Goal: Information Seeking & Learning: Learn about a topic

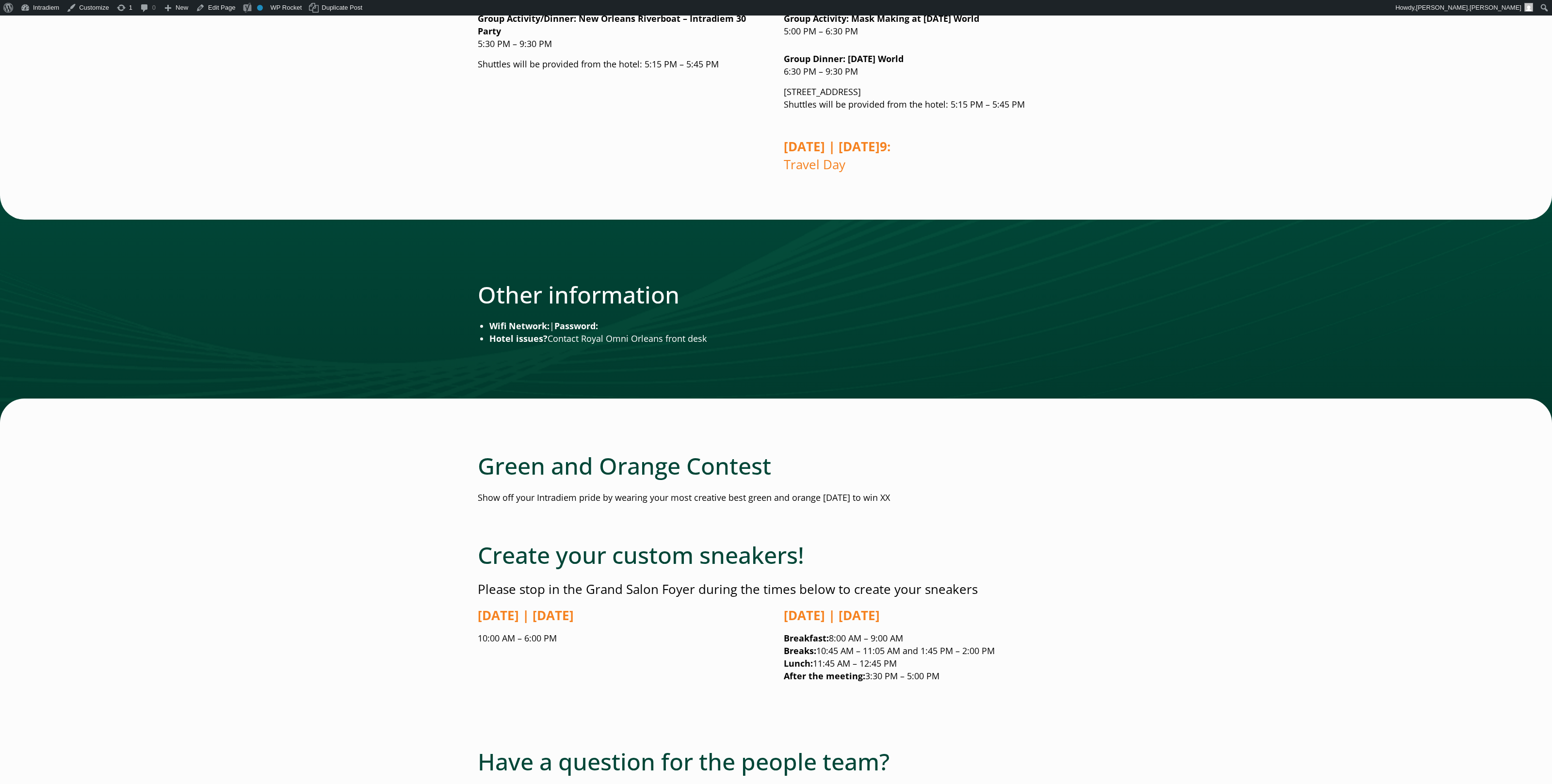
scroll to position [1386, 0]
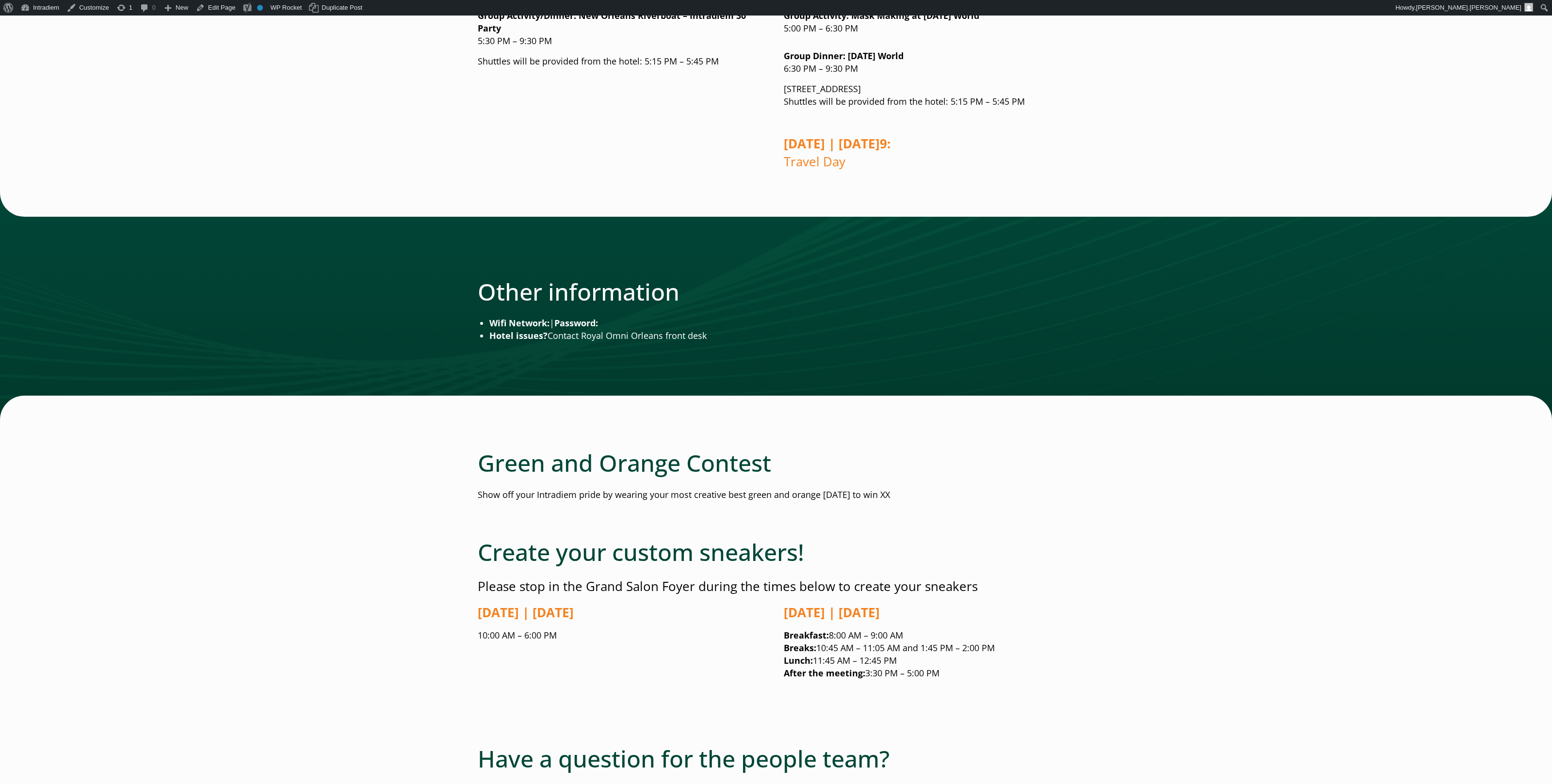
click at [991, 363] on div at bounding box center [776, 306] width 1552 height 228
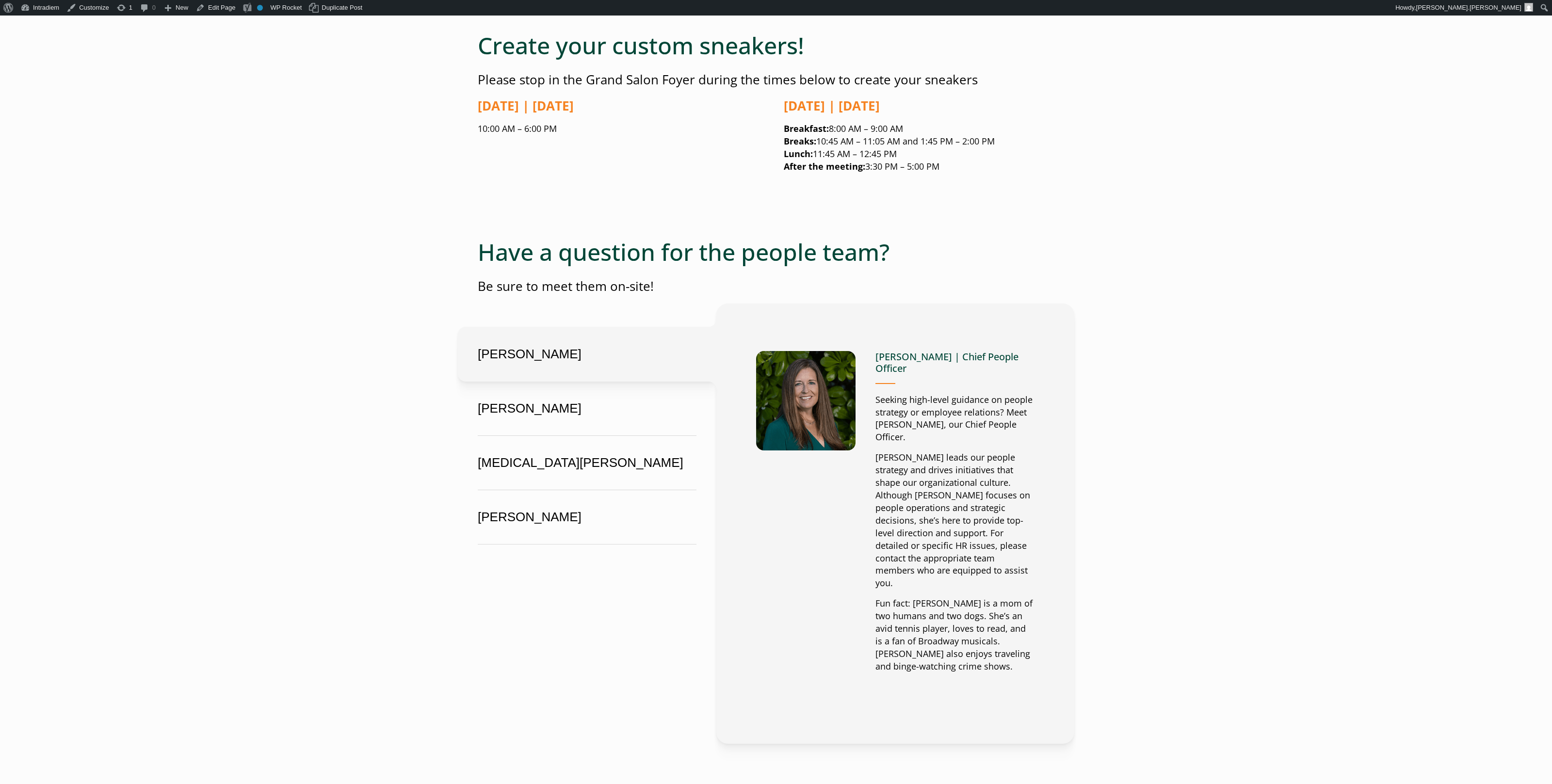
scroll to position [2191, 0]
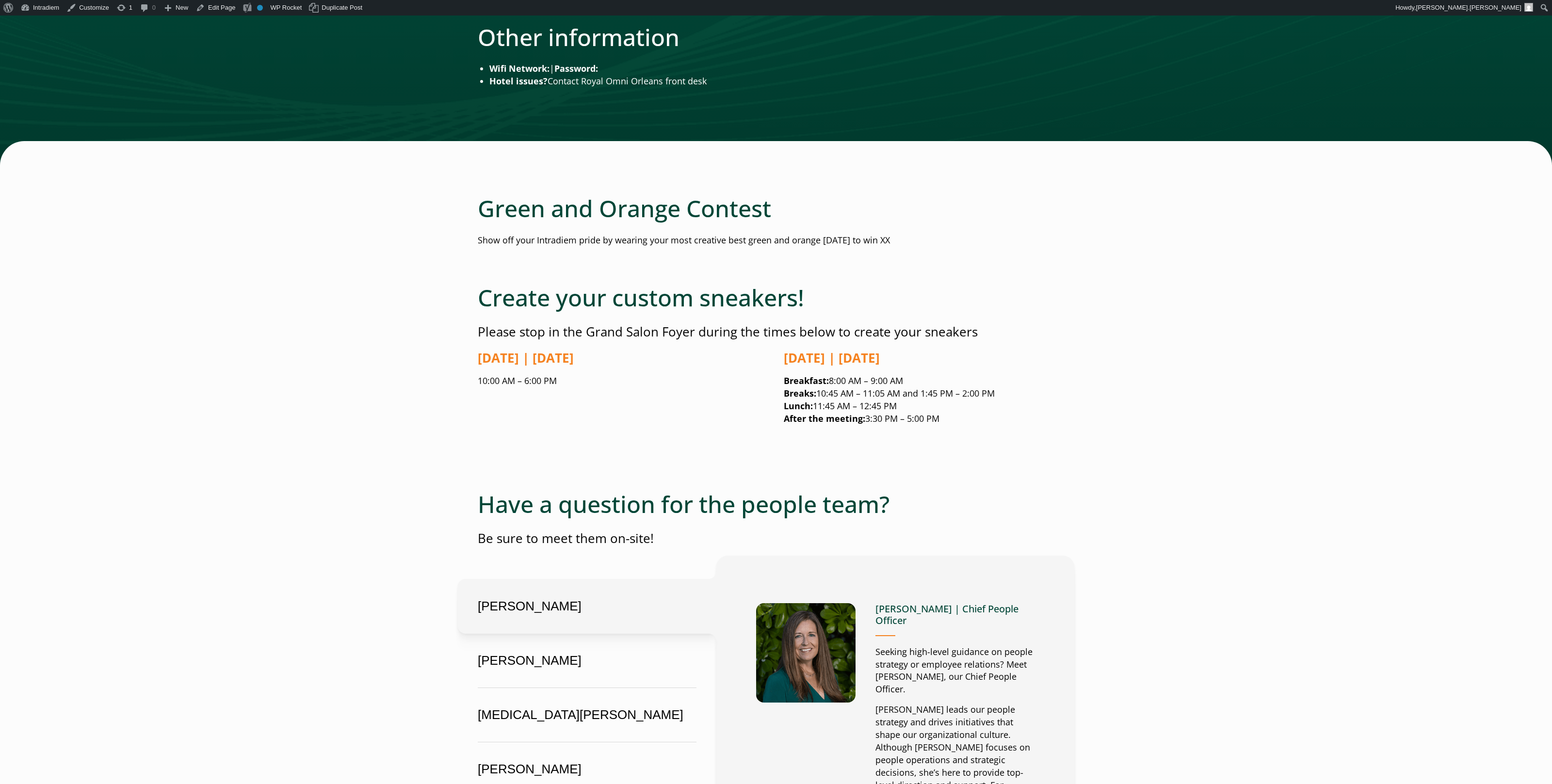
scroll to position [1637, 0]
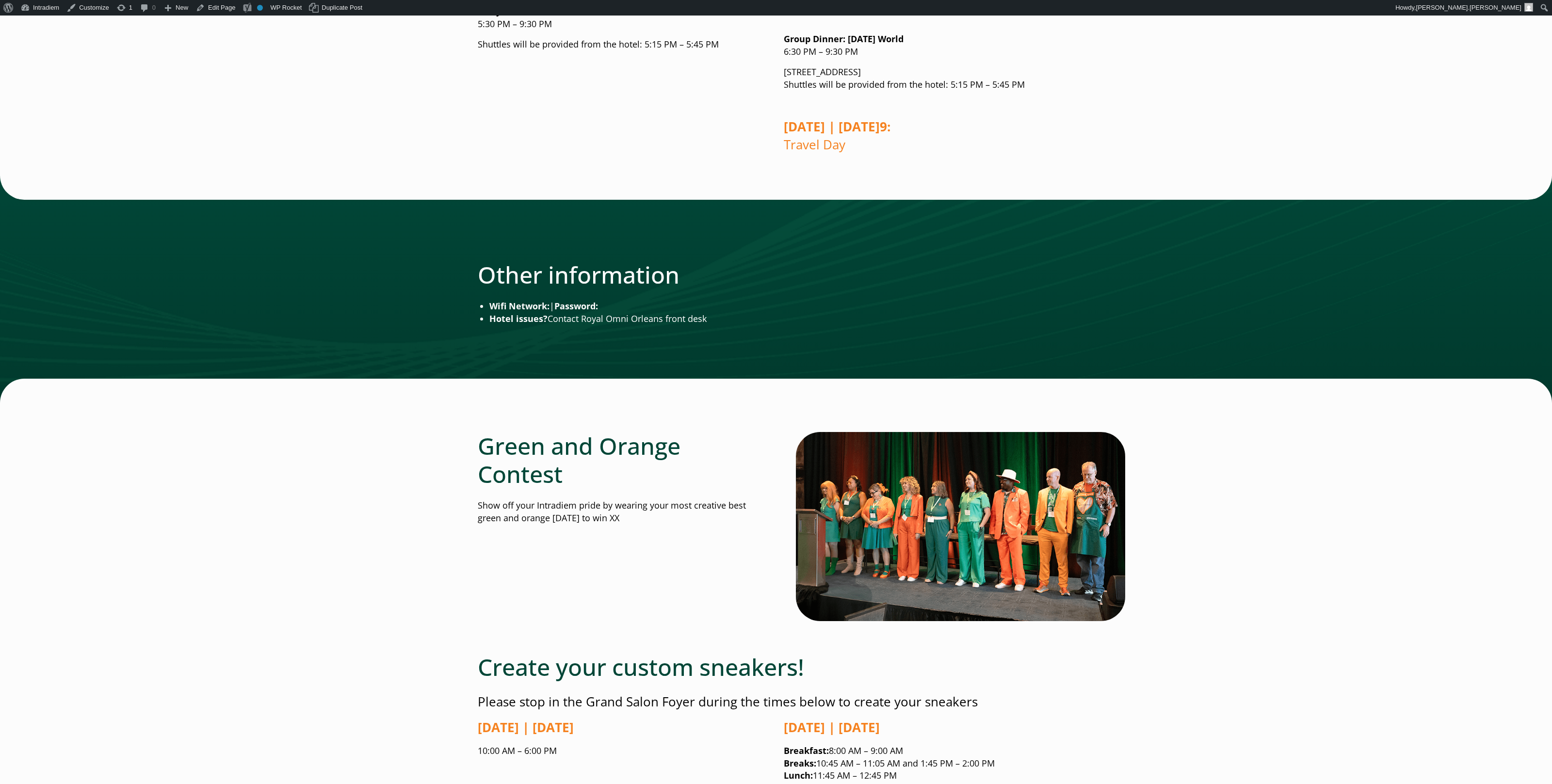
scroll to position [1402, 0]
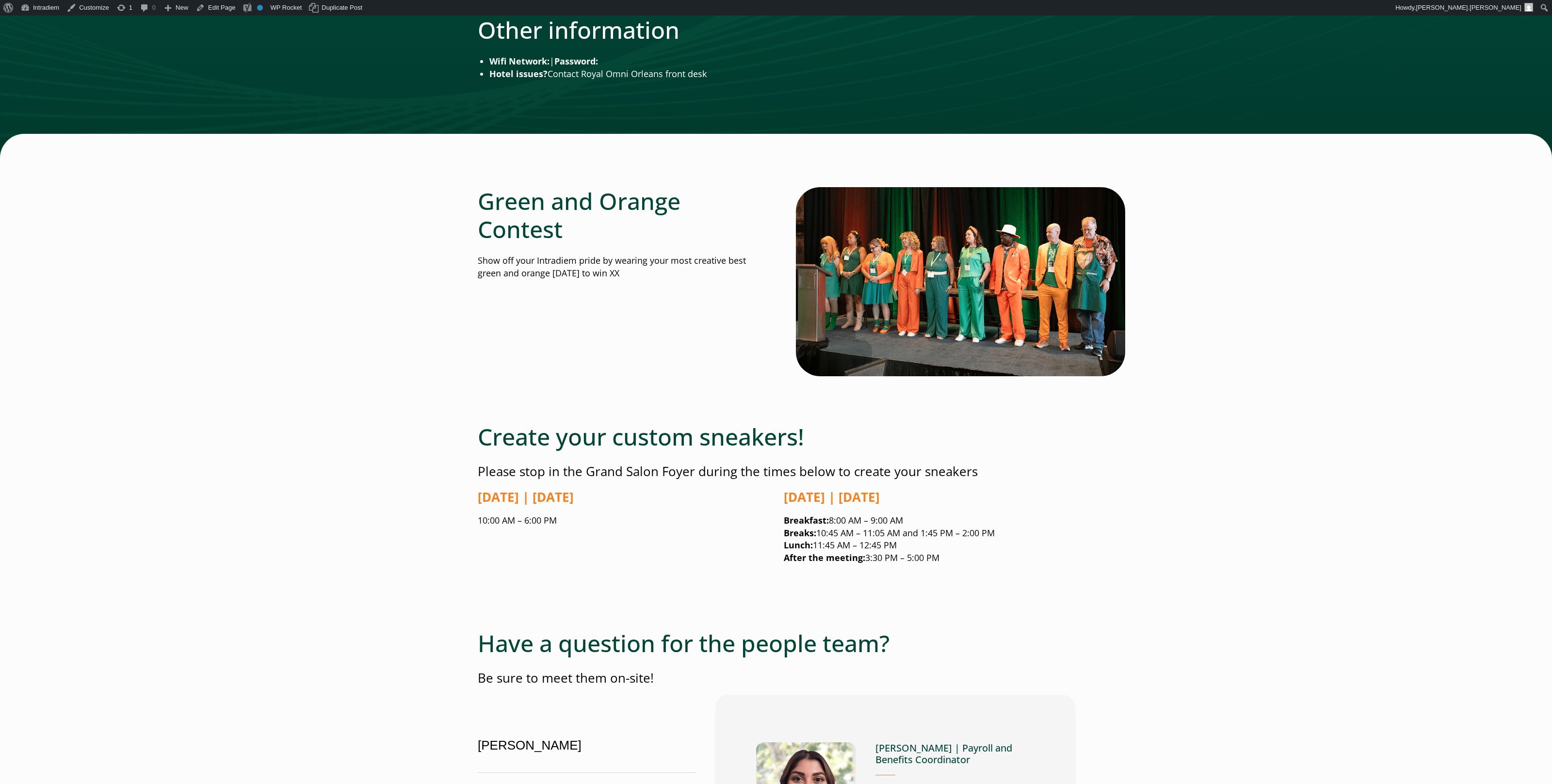
scroll to position [1647, 0]
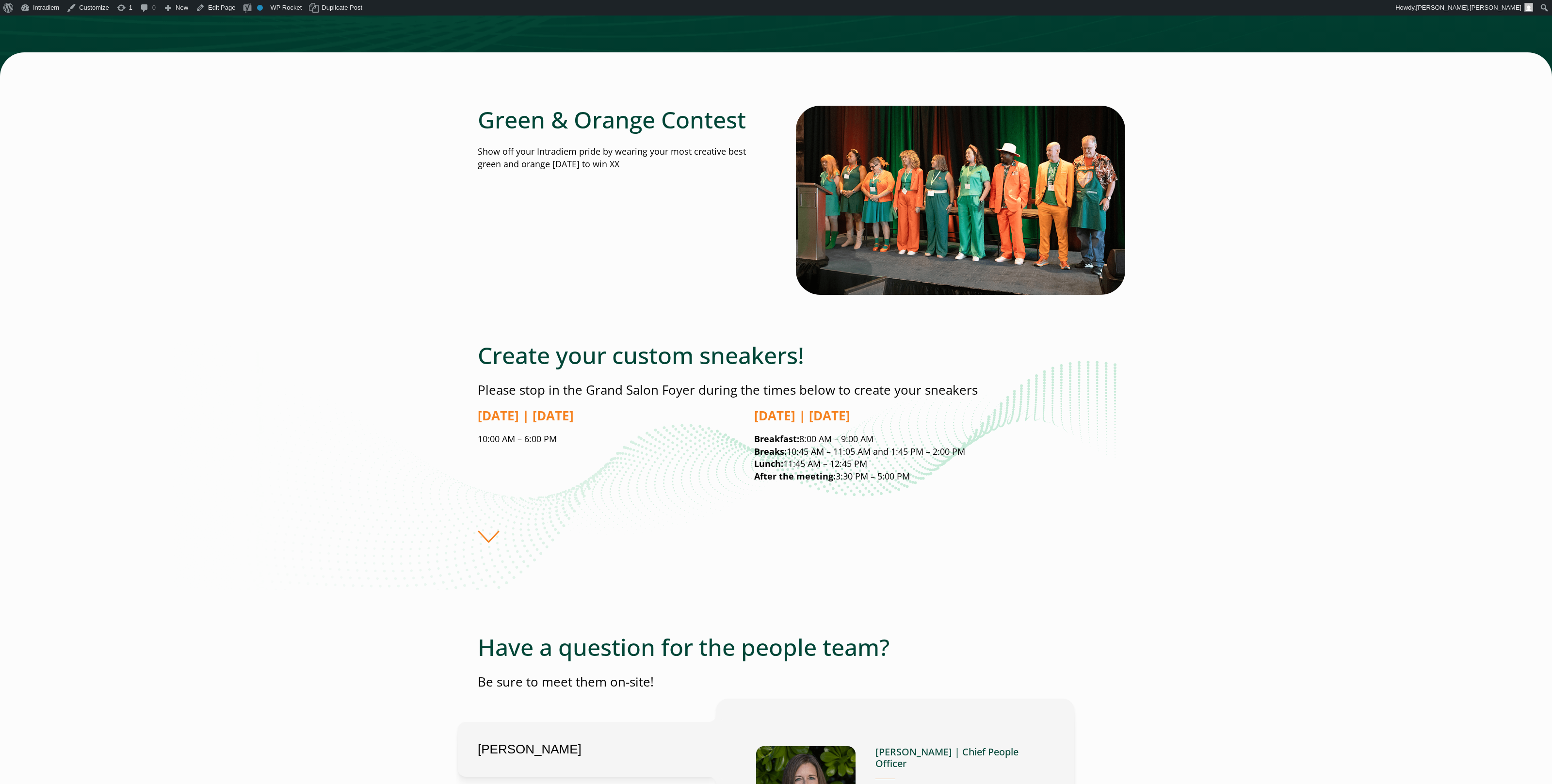
scroll to position [1717, 0]
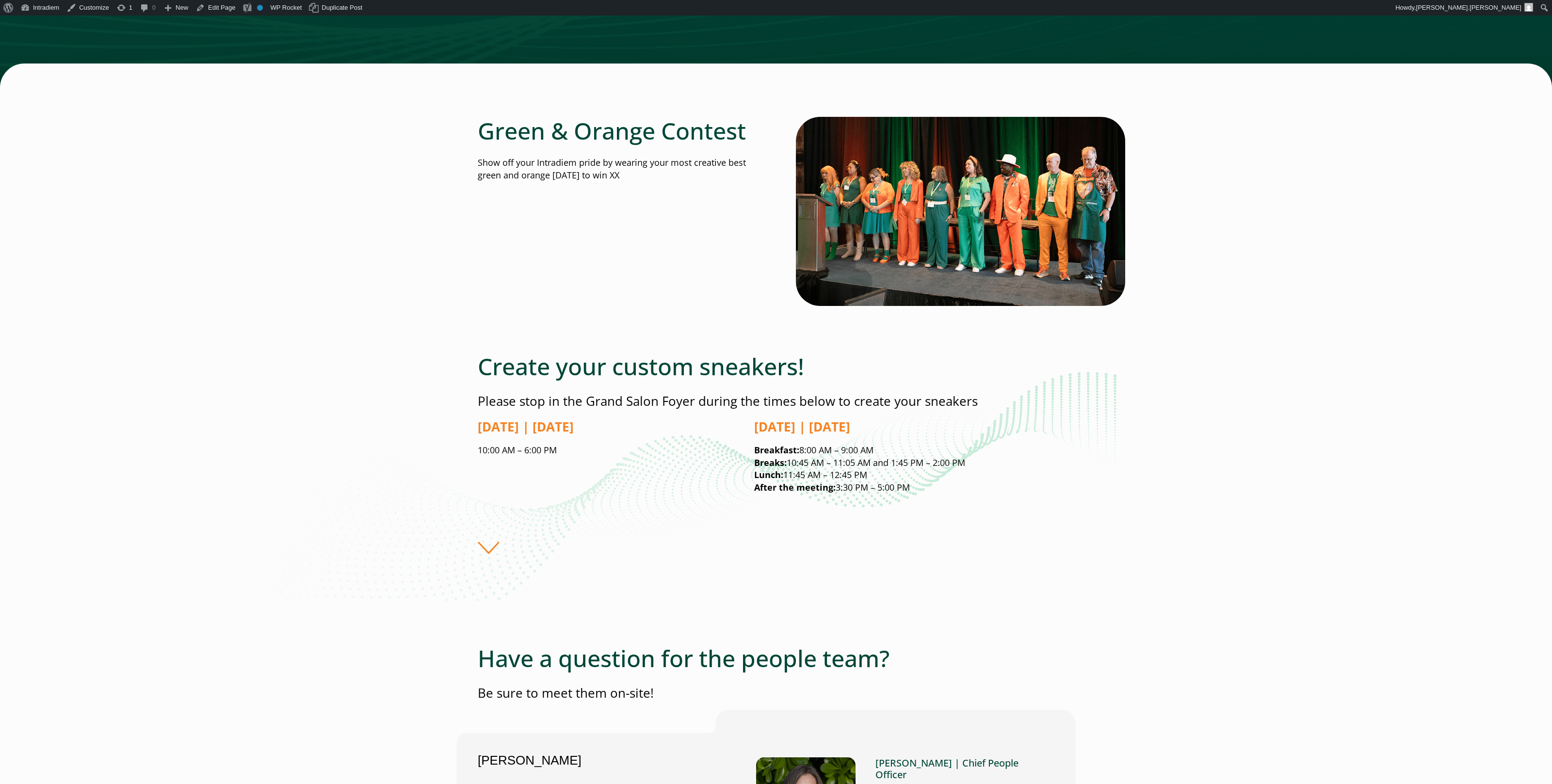
click at [1451, 493] on div "Create your custom sneakers! Please stop in the Grand Salon Foyer during the ti…" at bounding box center [776, 476] width 1552 height 248
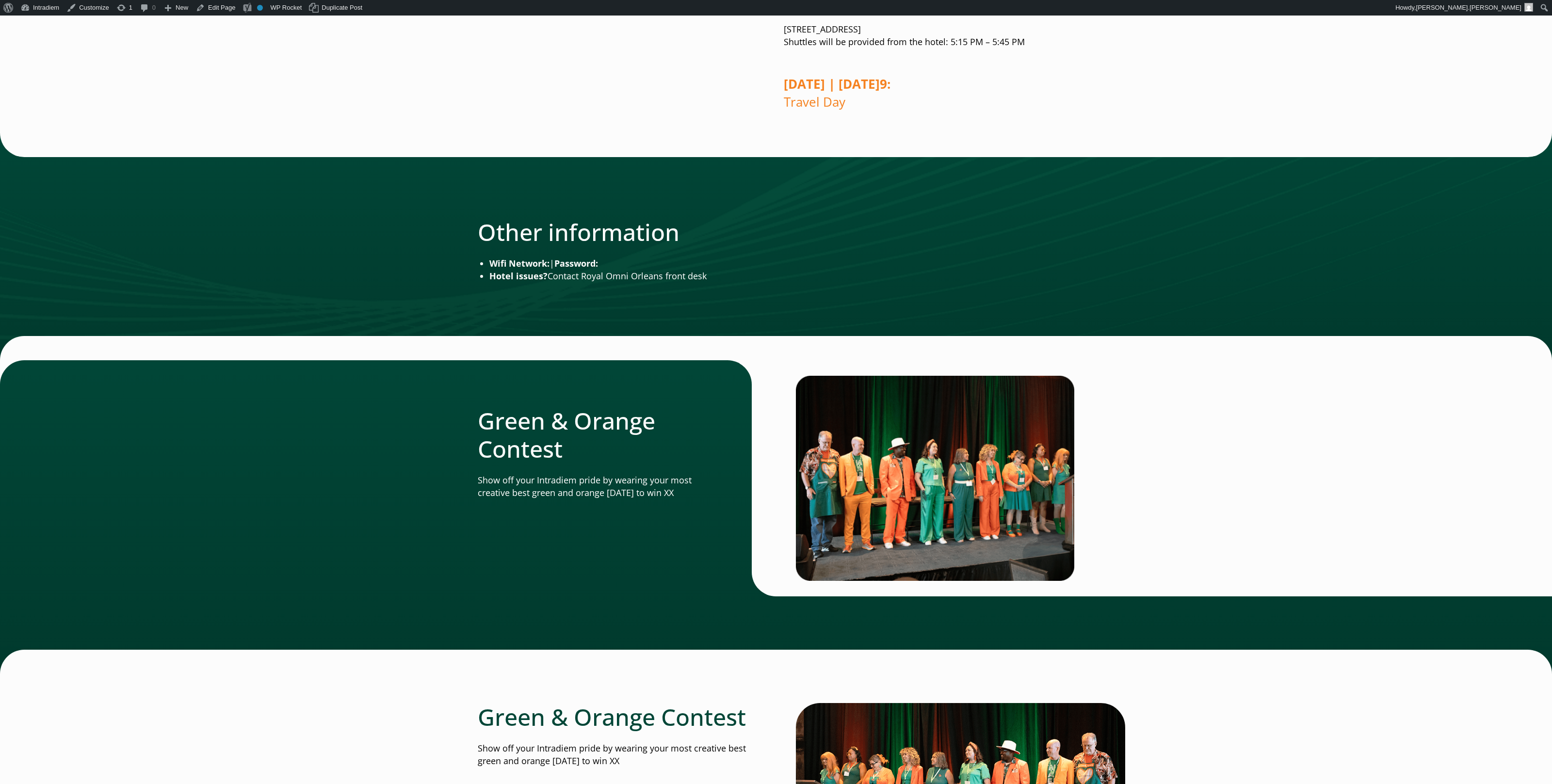
scroll to position [1443, 0]
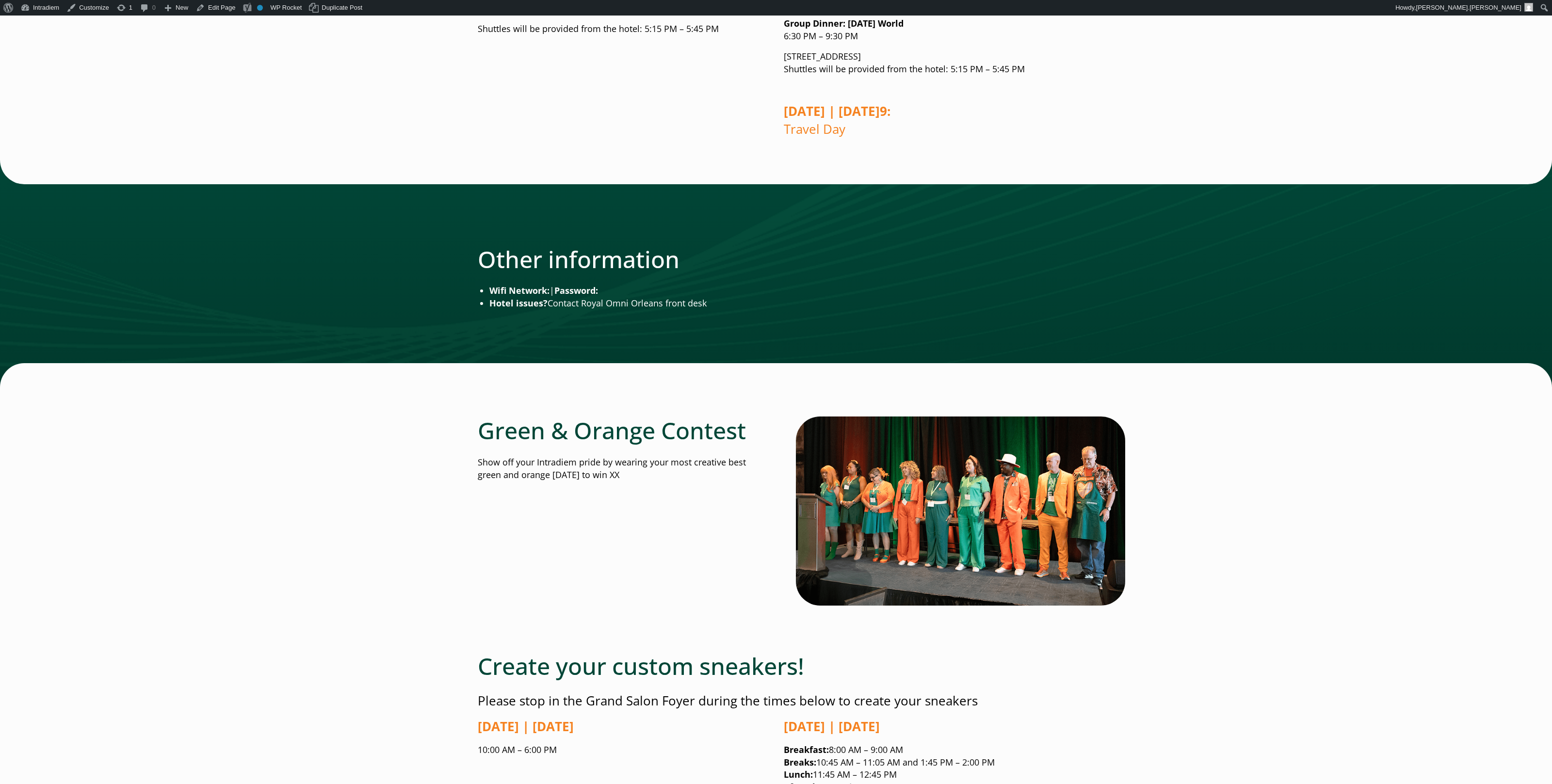
scroll to position [1622, 0]
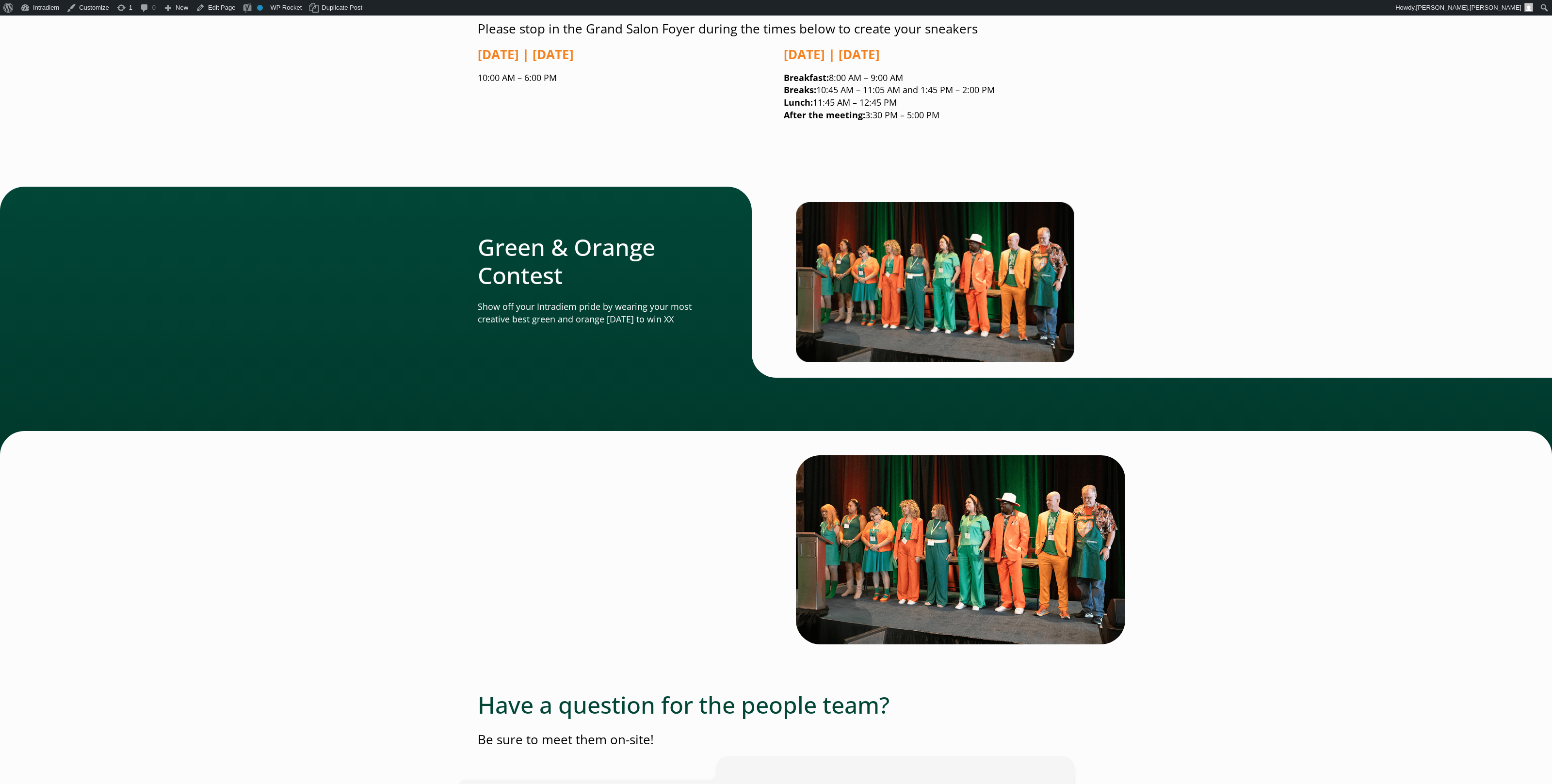
scroll to position [1840, 0]
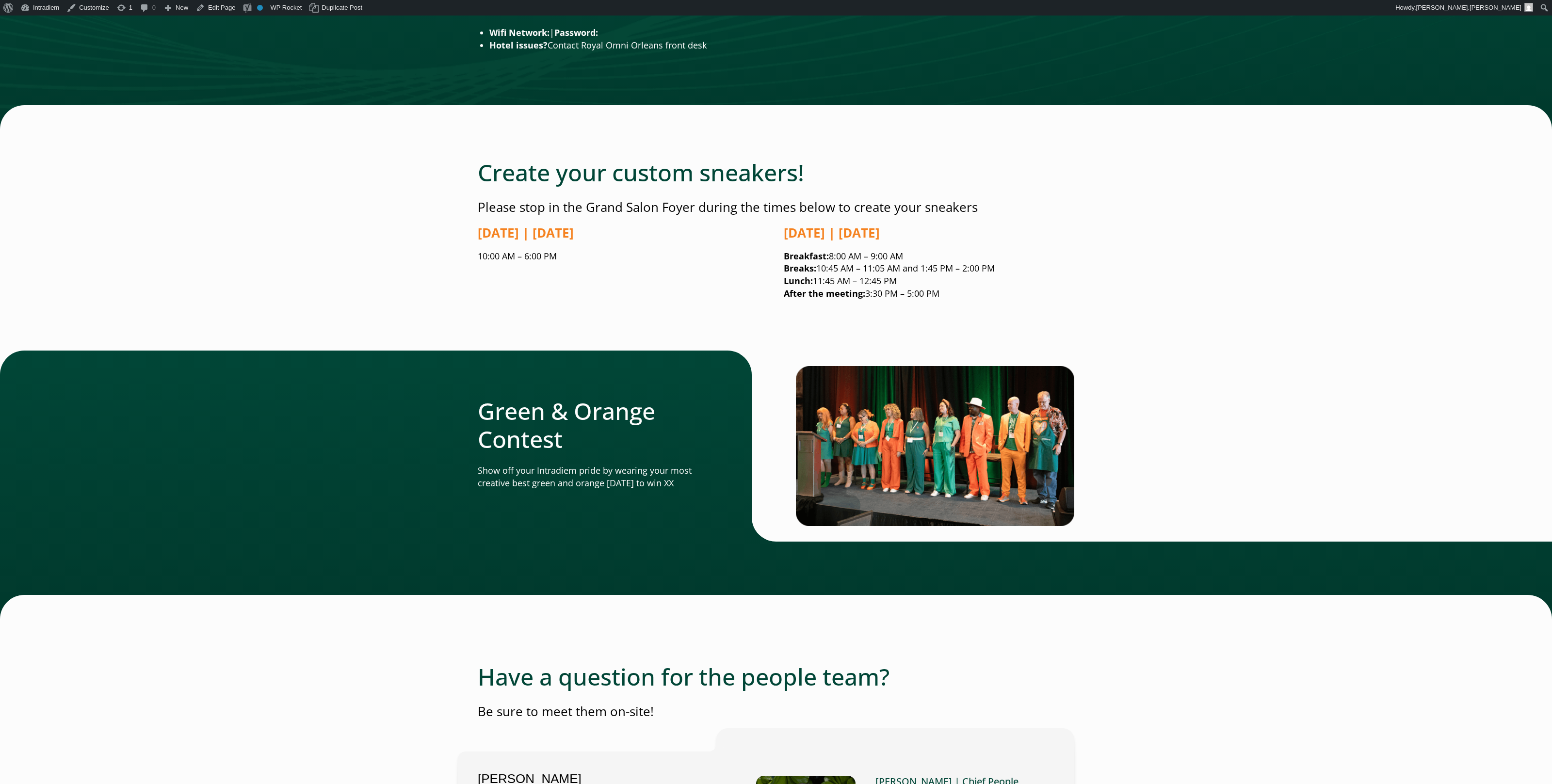
scroll to position [1677, 0]
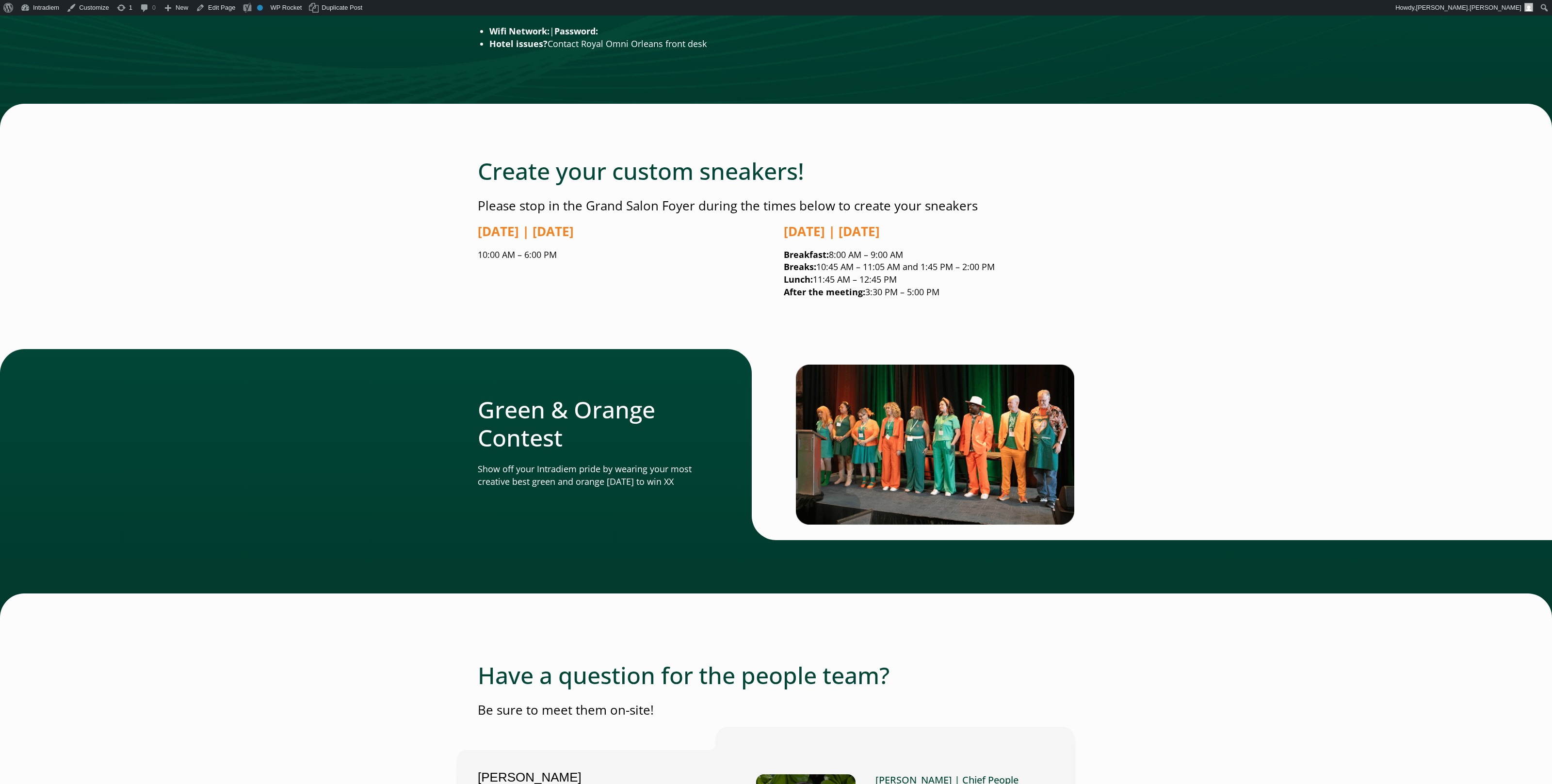
click at [1074, 391] on div at bounding box center [925, 444] width 298 height 191
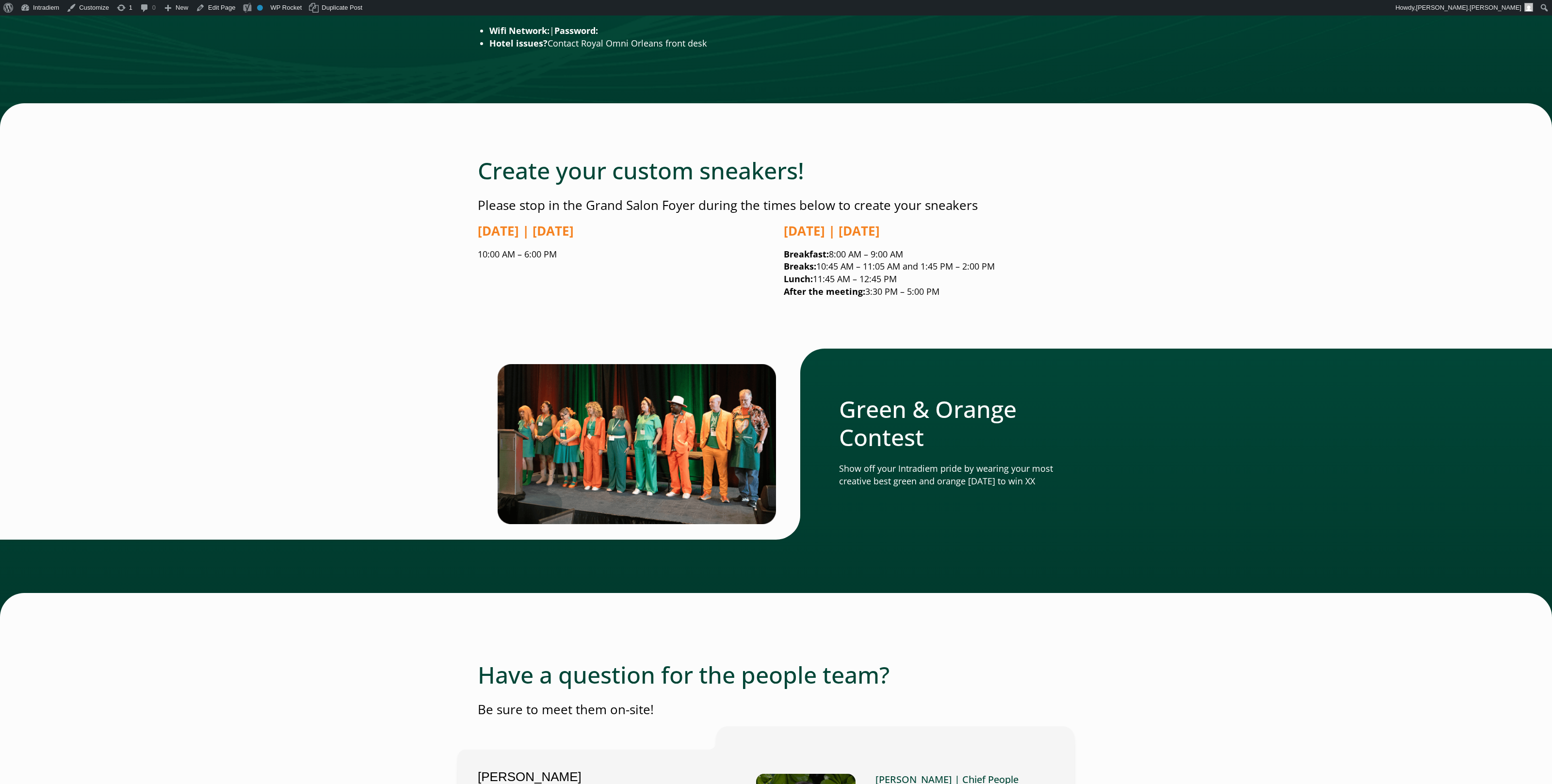
click at [1304, 424] on div "Green & Orange Contest Show off your Intradiem pride by wearing your most creat…" at bounding box center [776, 483] width 1552 height 269
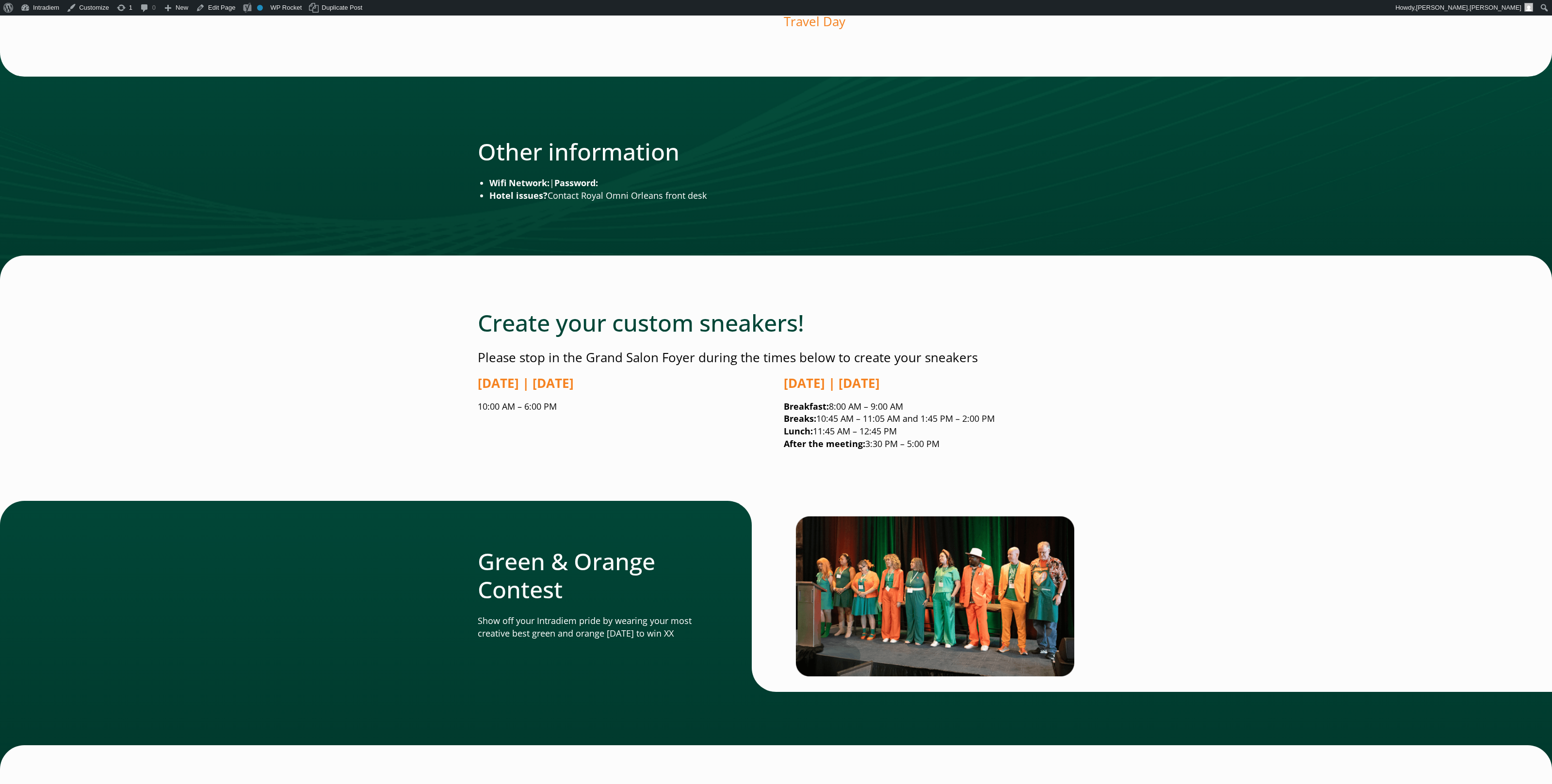
scroll to position [1527, 0]
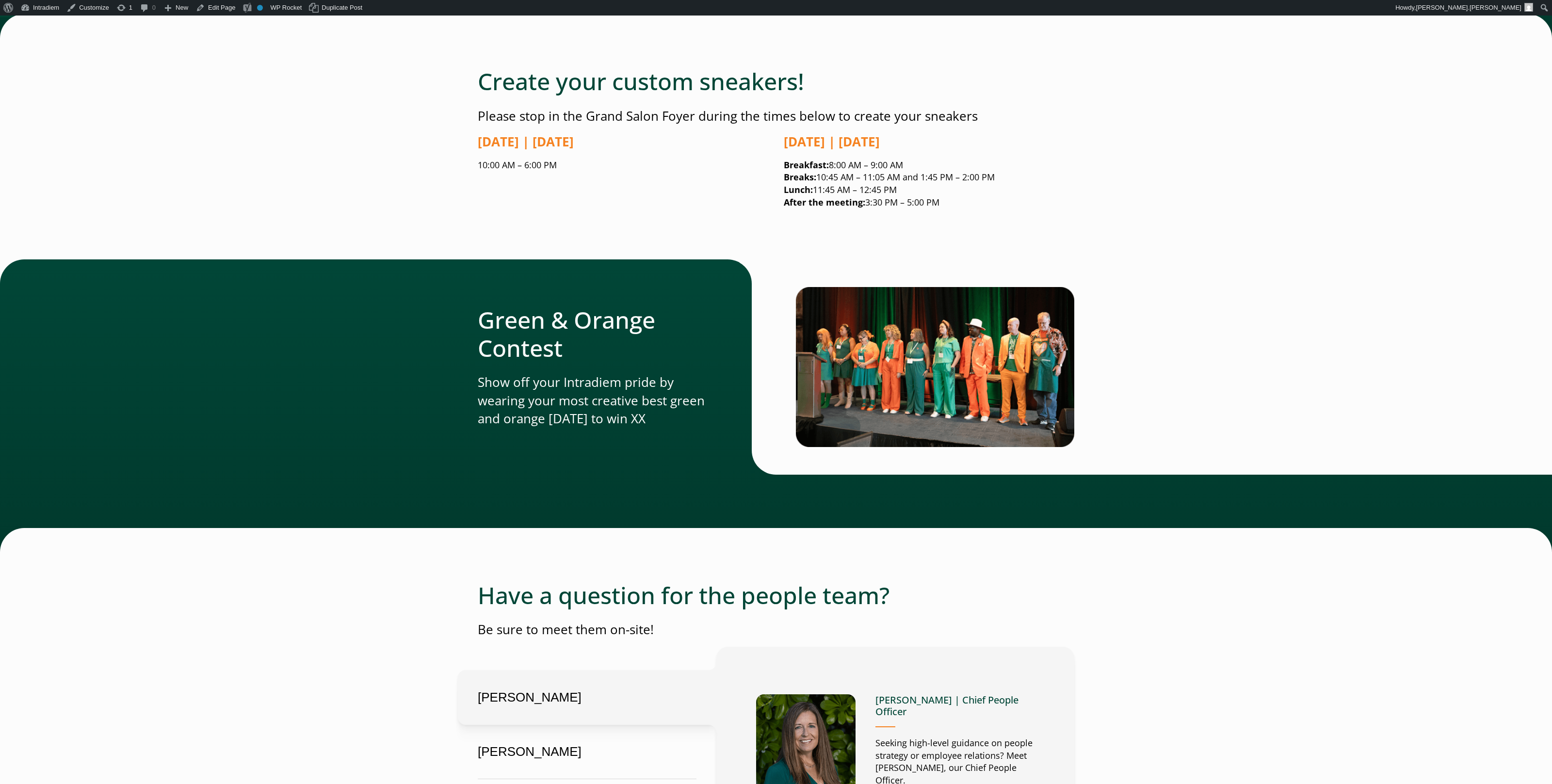
scroll to position [1793, 0]
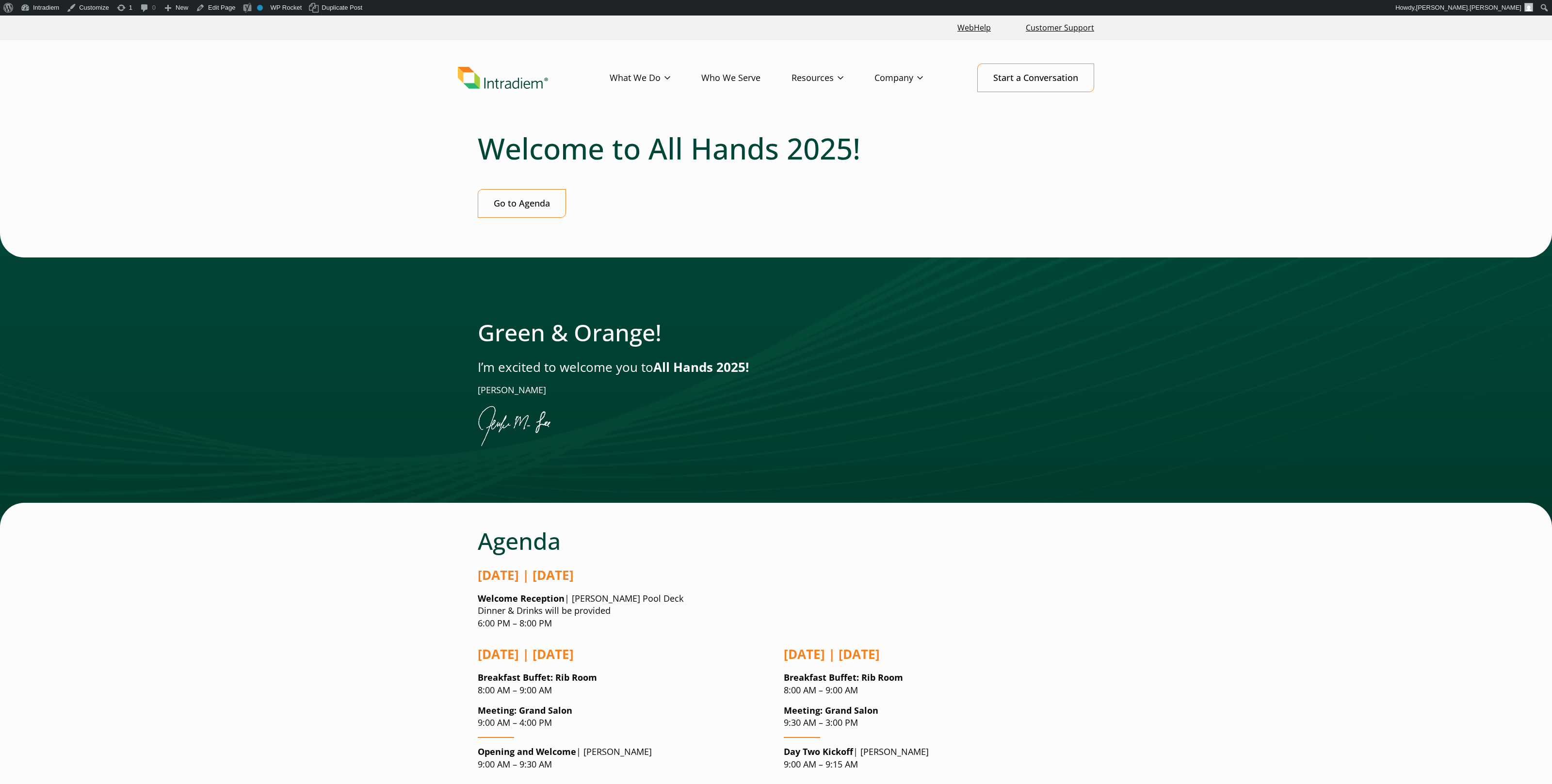
drag, startPoint x: 613, startPoint y: 194, endPoint x: 589, endPoint y: 190, distance: 24.3
click at [613, 193] on div "Go to Agenda" at bounding box center [776, 203] width 596 height 28
click at [1242, 275] on div at bounding box center [776, 380] width 1552 height 294
click at [1241, 274] on div at bounding box center [776, 380] width 1552 height 294
click at [547, 141] on h1 "Welcome to All Hands 2025!" at bounding box center [776, 148] width 596 height 35
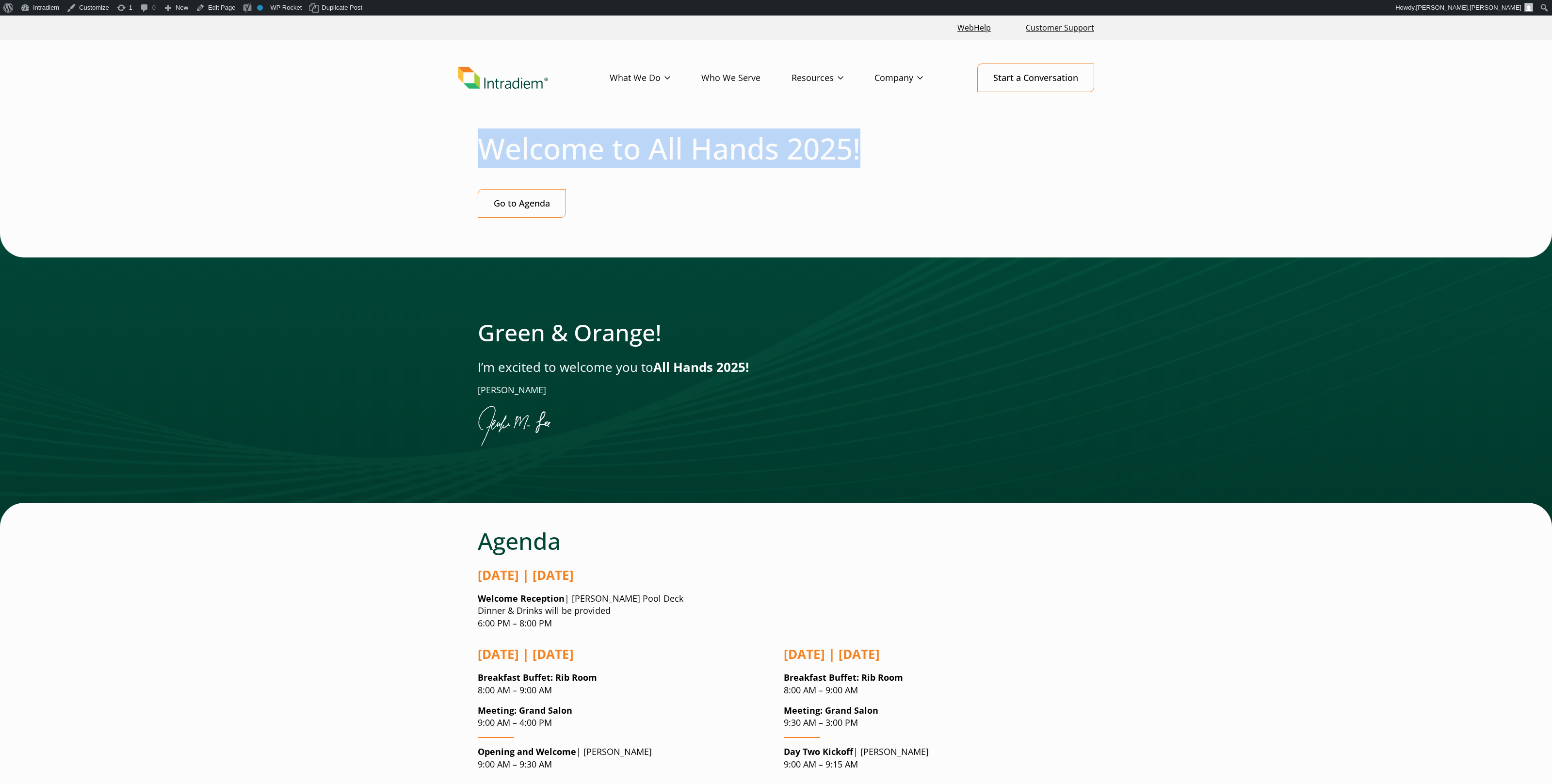
drag, startPoint x: 474, startPoint y: 152, endPoint x: 972, endPoint y: 154, distance: 498.0
drag, startPoint x: 978, startPoint y: 154, endPoint x: 319, endPoint y: 158, distance: 659.0
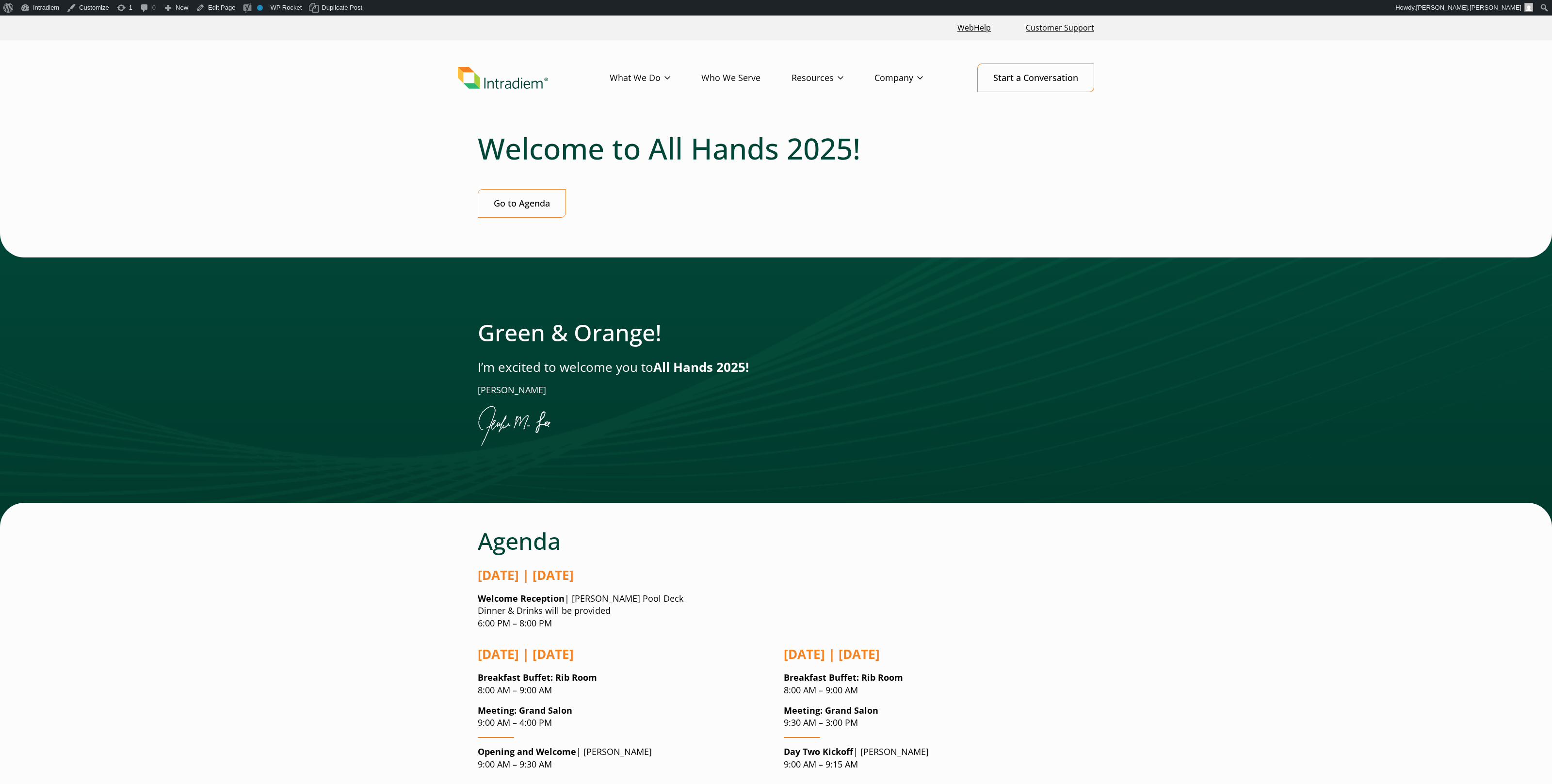
click at [956, 190] on div "Go to Agenda" at bounding box center [776, 203] width 596 height 28
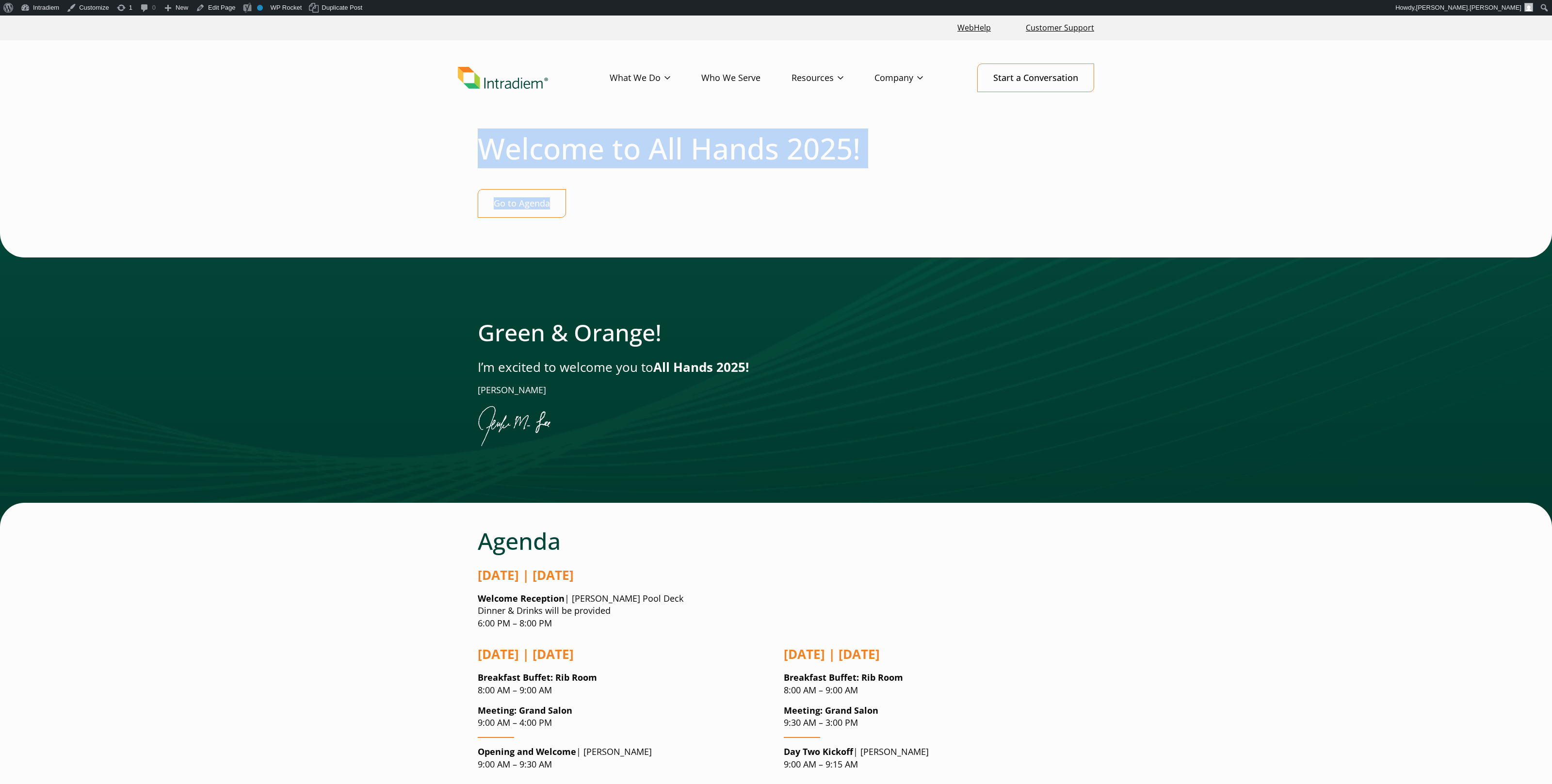
drag, startPoint x: 673, startPoint y: 237, endPoint x: 640, endPoint y: 145, distance: 97.7
click at [776, 148] on h1 "Welcome to All Hands 2025!" at bounding box center [776, 148] width 596 height 35
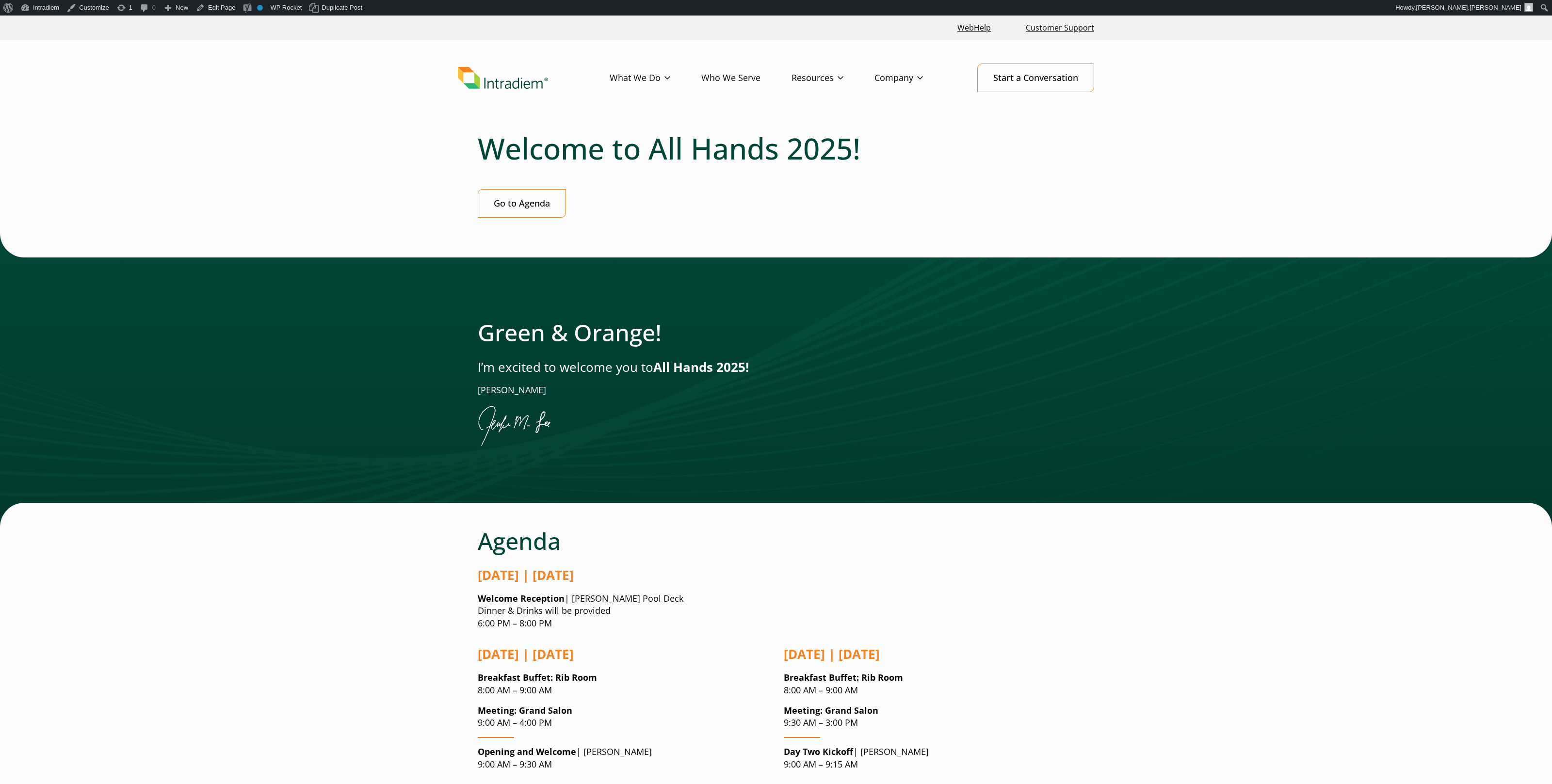
click at [912, 163] on h1 "Welcome to All Hands 2025!" at bounding box center [776, 148] width 596 height 35
drag, startPoint x: 1217, startPoint y: 73, endPoint x: 1212, endPoint y: 73, distance: 5.0
click at [1212, 75] on header "Menu What We Do Platform Who We Serve Resources Blog Events & Webinars News Suc…" at bounding box center [776, 86] width 1552 height 91
click at [1191, 78] on header "Menu What We Do Platform Who We Serve Resources Blog Events & Webinars News Suc…" at bounding box center [776, 86] width 1552 height 91
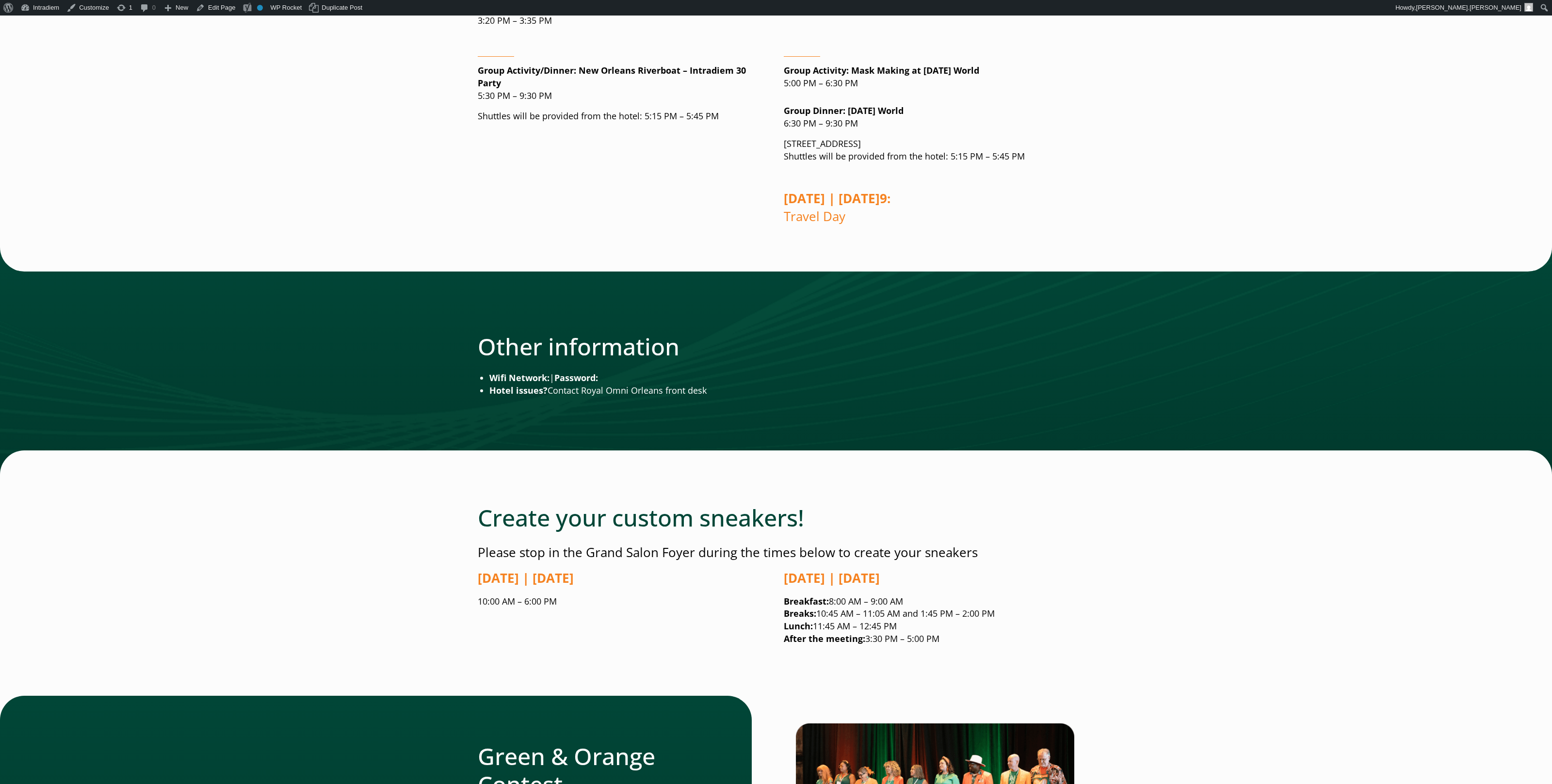
scroll to position [1329, 0]
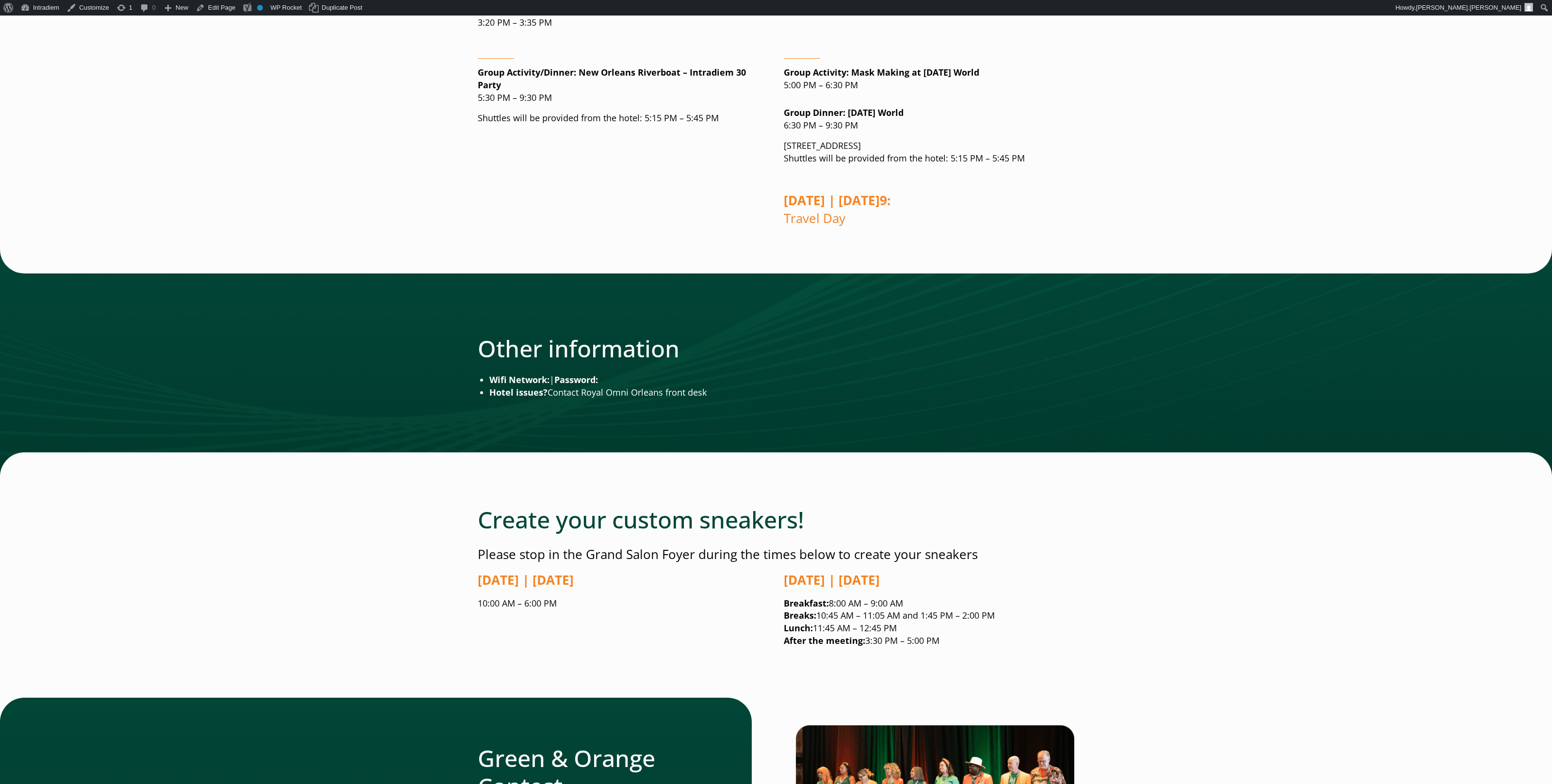
click at [1170, 148] on main "Welcome to All Hands 2025! Go to [GEOGRAPHIC_DATA] Green & Orange! I’m excited …" at bounding box center [776, 297] width 1552 height 2990
drag, startPoint x: 993, startPoint y: 132, endPoint x: 1016, endPoint y: 155, distance: 32.5
click at [993, 140] on p "[STREET_ADDRESS] Shuttles will be provided from the hotel: 5:15 PM – 5:45 PM" at bounding box center [929, 152] width 290 height 25
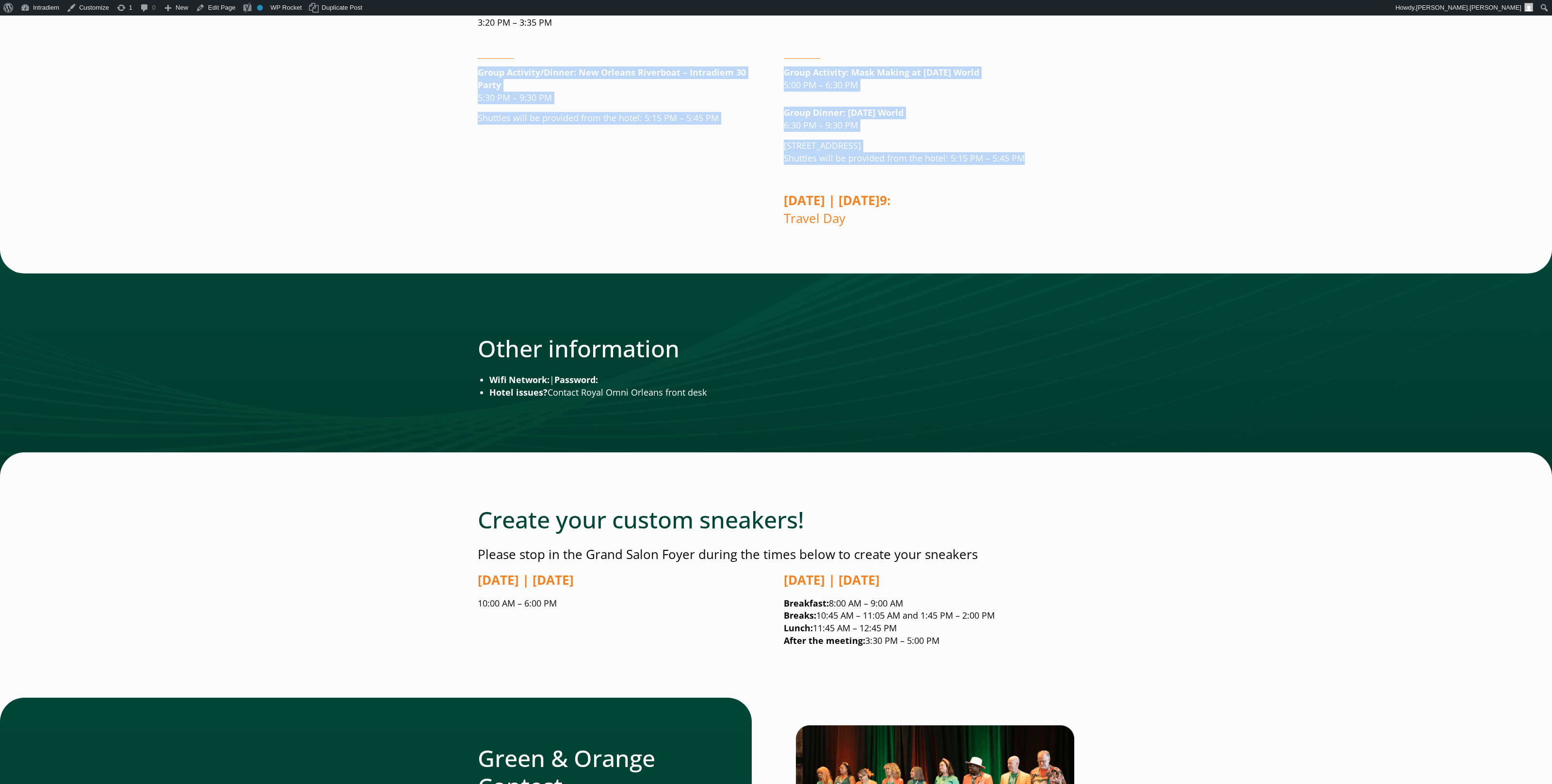
drag, startPoint x: 1037, startPoint y: 153, endPoint x: 461, endPoint y: 30, distance: 589.0
click at [461, 30] on div "Welcome to All Hands 2025! Go to [GEOGRAPHIC_DATA] Green & Orange! I’m excited …" at bounding box center [776, 297] width 636 height 2990
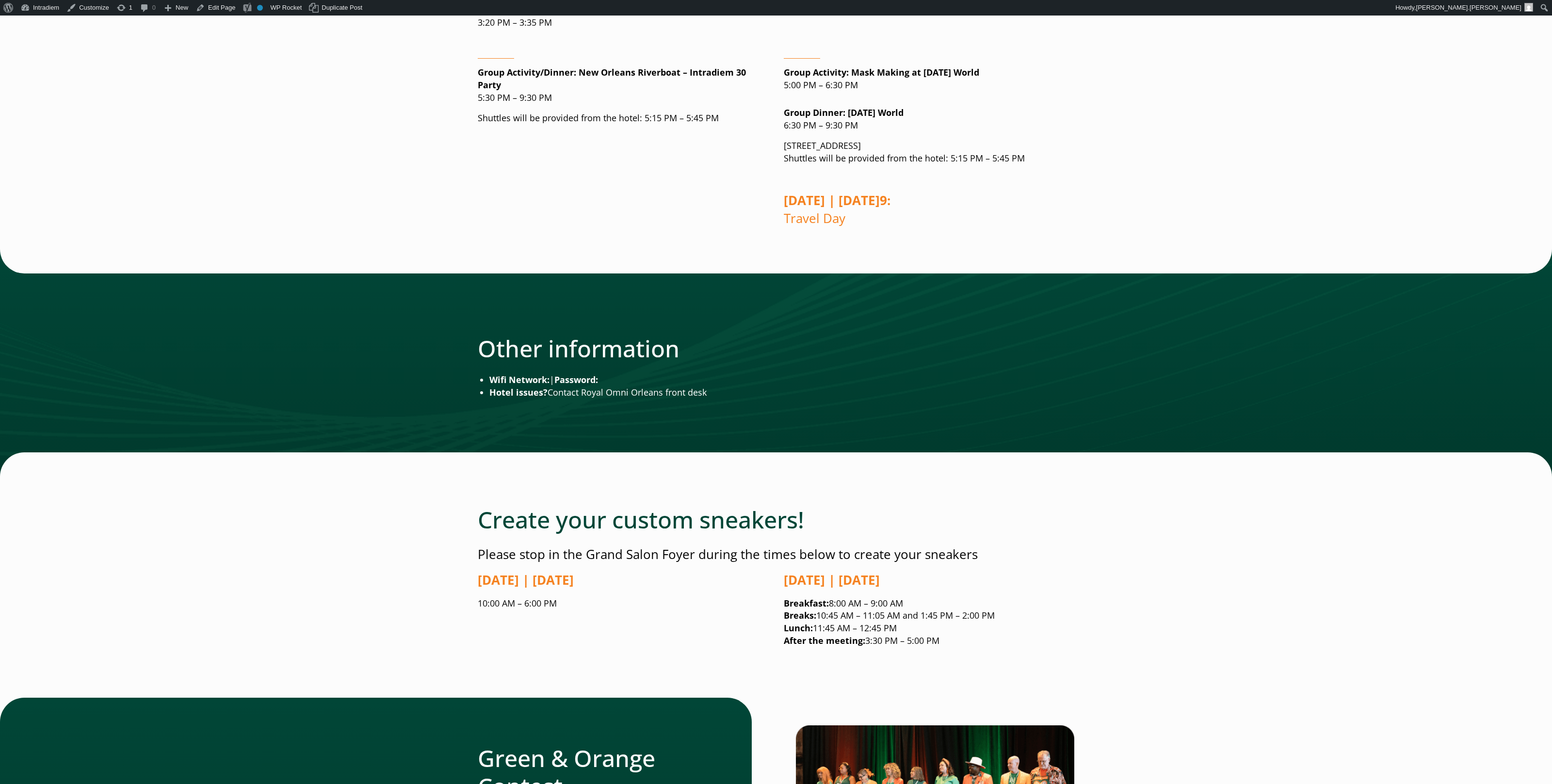
click at [715, 86] on p "Group Activity/Dinner : New Orleans Riverboat – Intradiem 30 Party 5:30 PM – 9:…" at bounding box center [623, 85] width 290 height 38
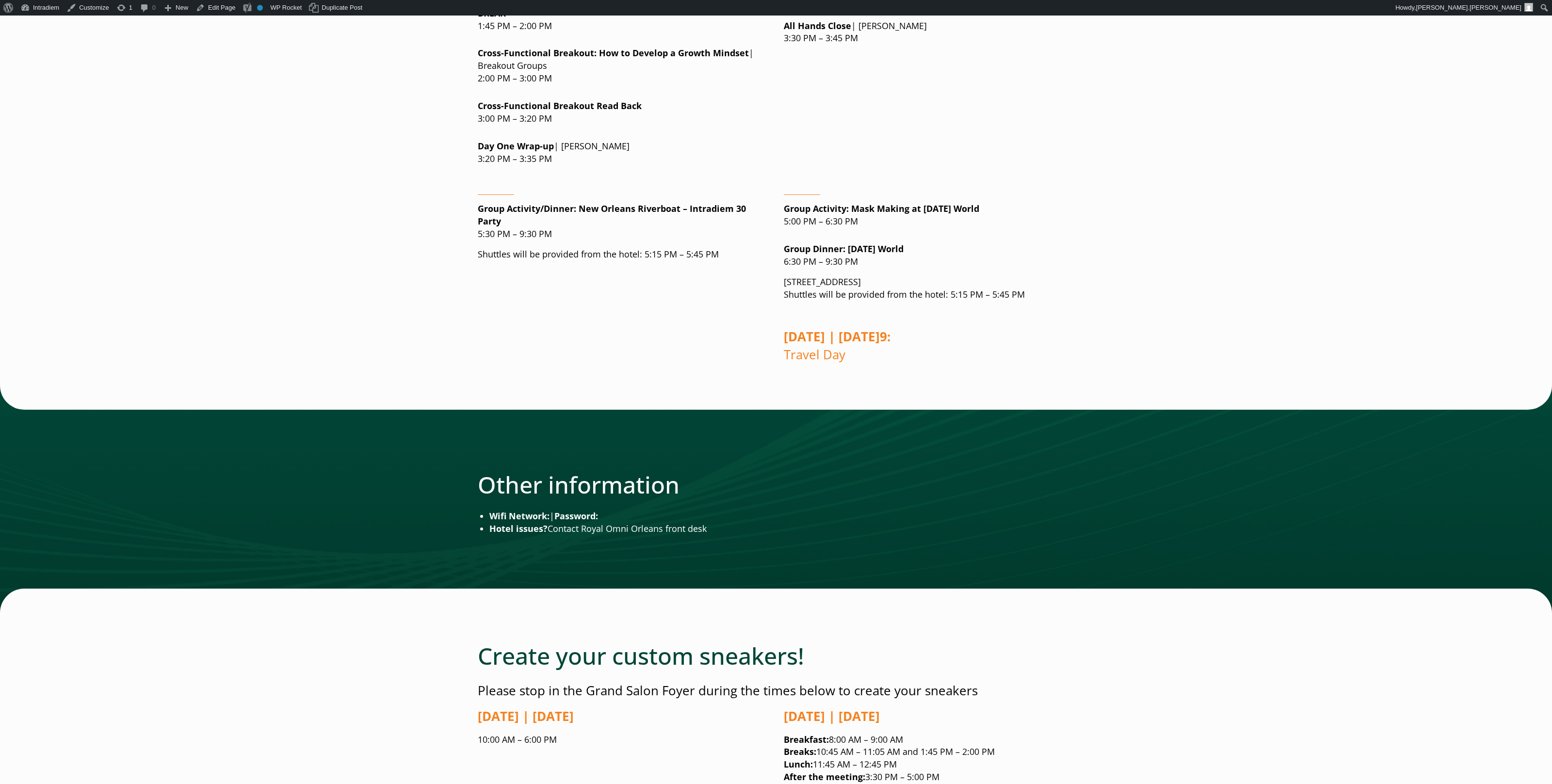
scroll to position [1107, 0]
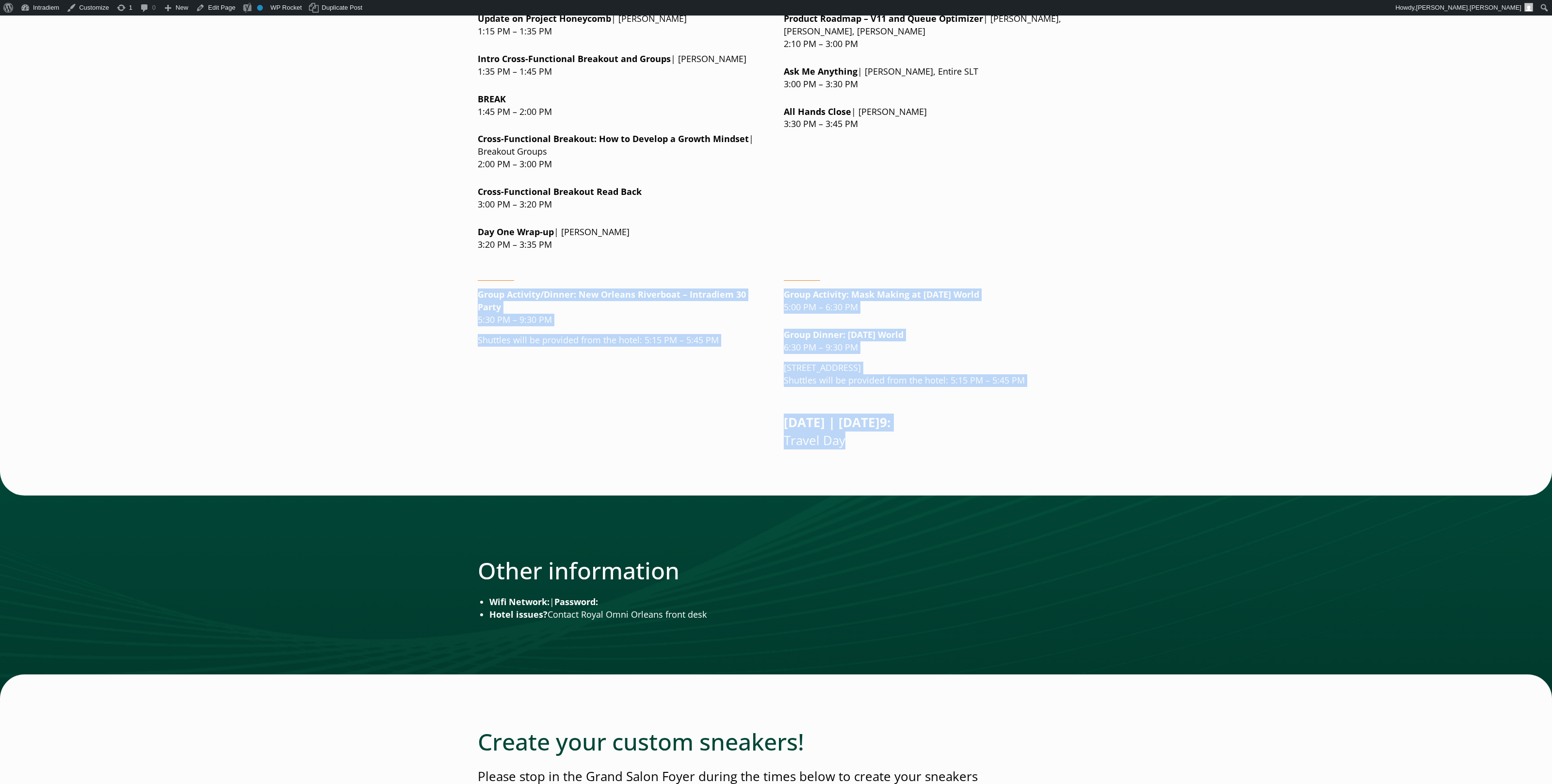
drag, startPoint x: 854, startPoint y: 440, endPoint x: 451, endPoint y: 282, distance: 432.9
click at [444, 282] on div "Welcome to All Hands 2025! Go to [GEOGRAPHIC_DATA] Green & Orange! I’m excited …" at bounding box center [775, 520] width 698 height 2990
click at [1021, 367] on p "[STREET_ADDRESS] Shuttles will be provided from the hotel: 5:15 PM – 5:45 PM" at bounding box center [929, 375] width 290 height 25
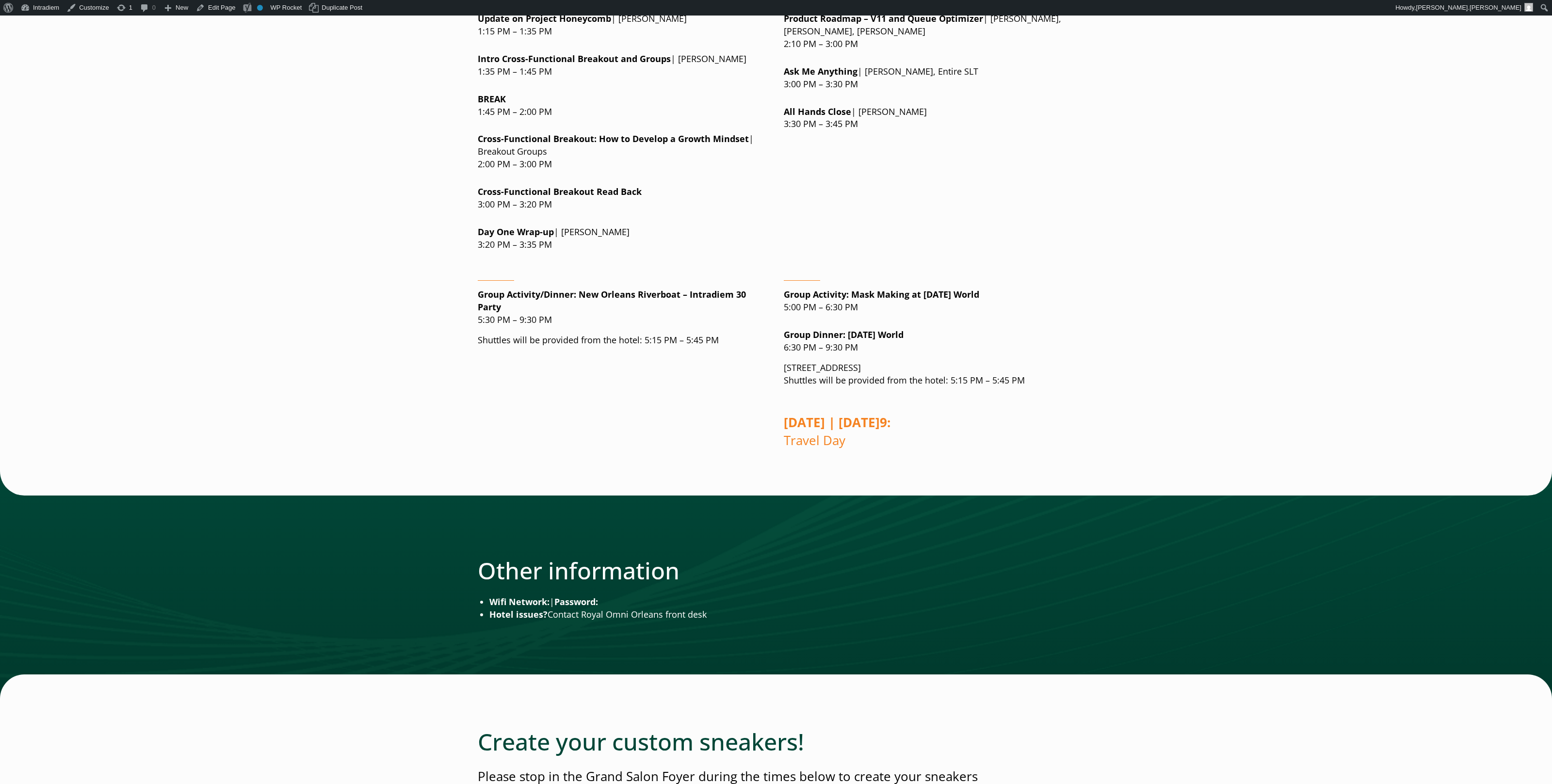
drag, startPoint x: 1100, startPoint y: 365, endPoint x: 1100, endPoint y: 359, distance: 6.0
click at [1100, 362] on div "Welcome to All Hands 2025! Go to [GEOGRAPHIC_DATA] Green & Orange! I’m excited …" at bounding box center [775, 520] width 698 height 2990
click at [1073, 339] on p "Gr oup Dinner : [DATE] World 6:30 PM – 9:30 PM" at bounding box center [929, 341] width 290 height 25
click at [1153, 319] on main "Welcome to All Hands 2025! Go to [GEOGRAPHIC_DATA] Green & Orange! I’m excited …" at bounding box center [776, 520] width 1552 height 2990
click at [1142, 319] on main "Welcome to All Hands 2025! Go to [GEOGRAPHIC_DATA] Green & Orange! I’m excited …" at bounding box center [776, 520] width 1552 height 2990
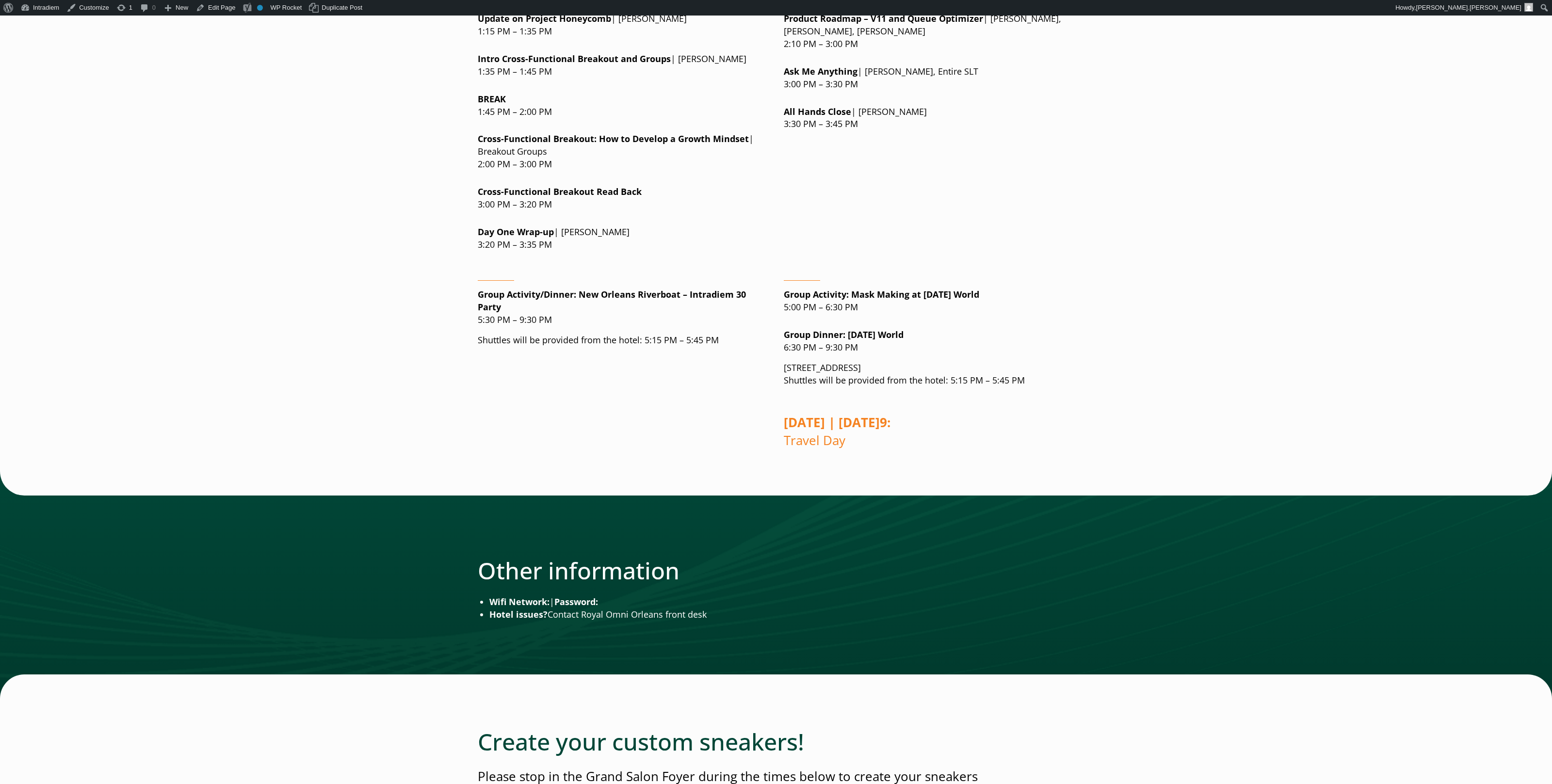
click at [1142, 319] on main "Welcome to All Hands 2025! Go to [GEOGRAPHIC_DATA] Green & Orange! I’m excited …" at bounding box center [776, 520] width 1552 height 2990
click at [1233, 244] on main "Welcome to All Hands 2025! Go to [GEOGRAPHIC_DATA] Green & Orange! I’m excited …" at bounding box center [776, 520] width 1552 height 2990
click at [1234, 245] on main "Welcome to All Hands 2025! Go to [GEOGRAPHIC_DATA] Green & Orange! I’m excited …" at bounding box center [776, 520] width 1552 height 2990
drag, startPoint x: 1236, startPoint y: 244, endPoint x: 1244, endPoint y: 247, distance: 8.5
click at [1236, 242] on main "Welcome to All Hands 2025! Go to [GEOGRAPHIC_DATA] Green & Orange! I’m excited …" at bounding box center [776, 520] width 1552 height 2990
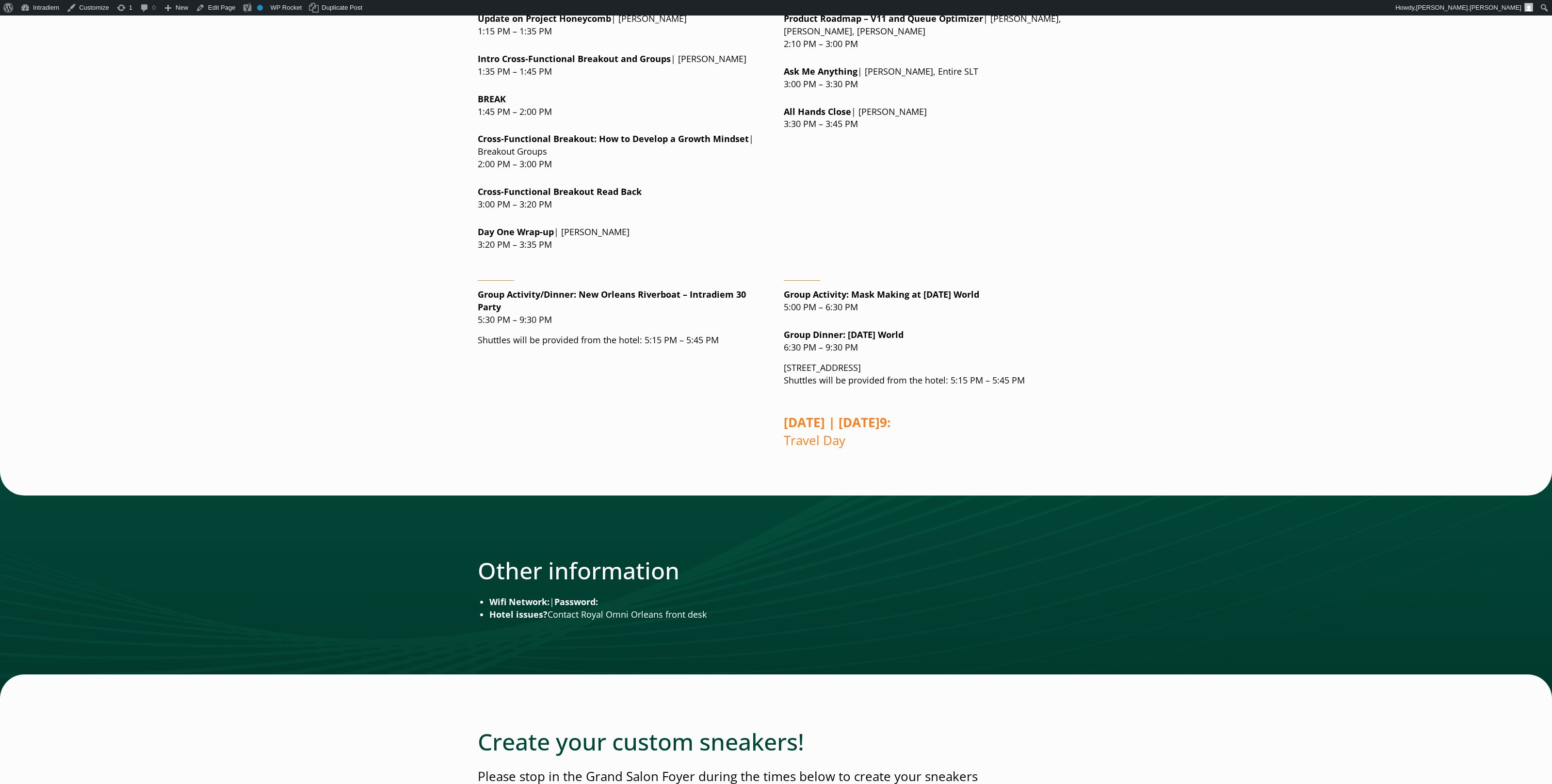
click at [1260, 244] on main "Welcome to All Hands 2025! Go to [GEOGRAPHIC_DATA] Green & Orange! I’m excited …" at bounding box center [776, 520] width 1552 height 2990
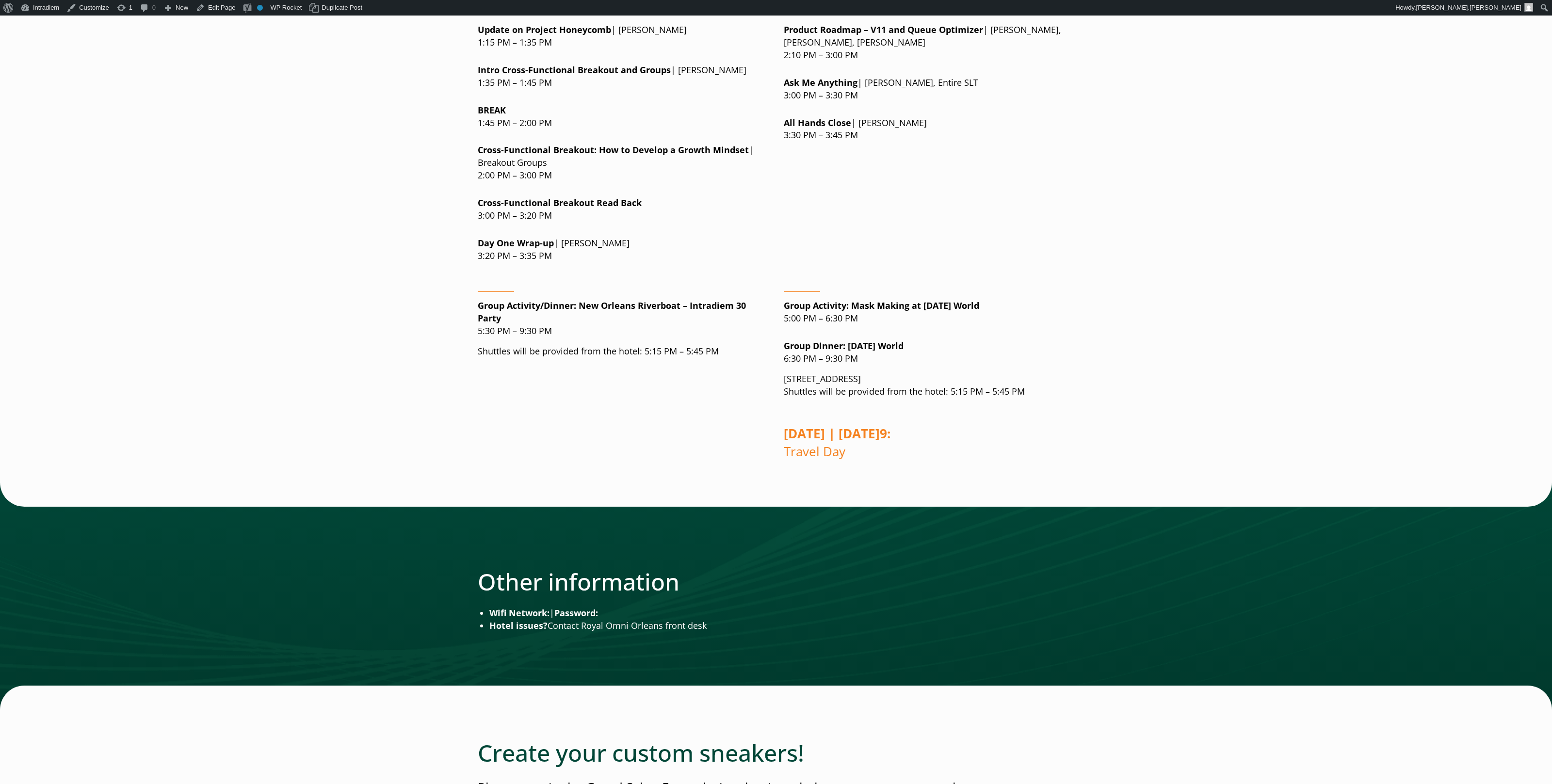
scroll to position [1095, 0]
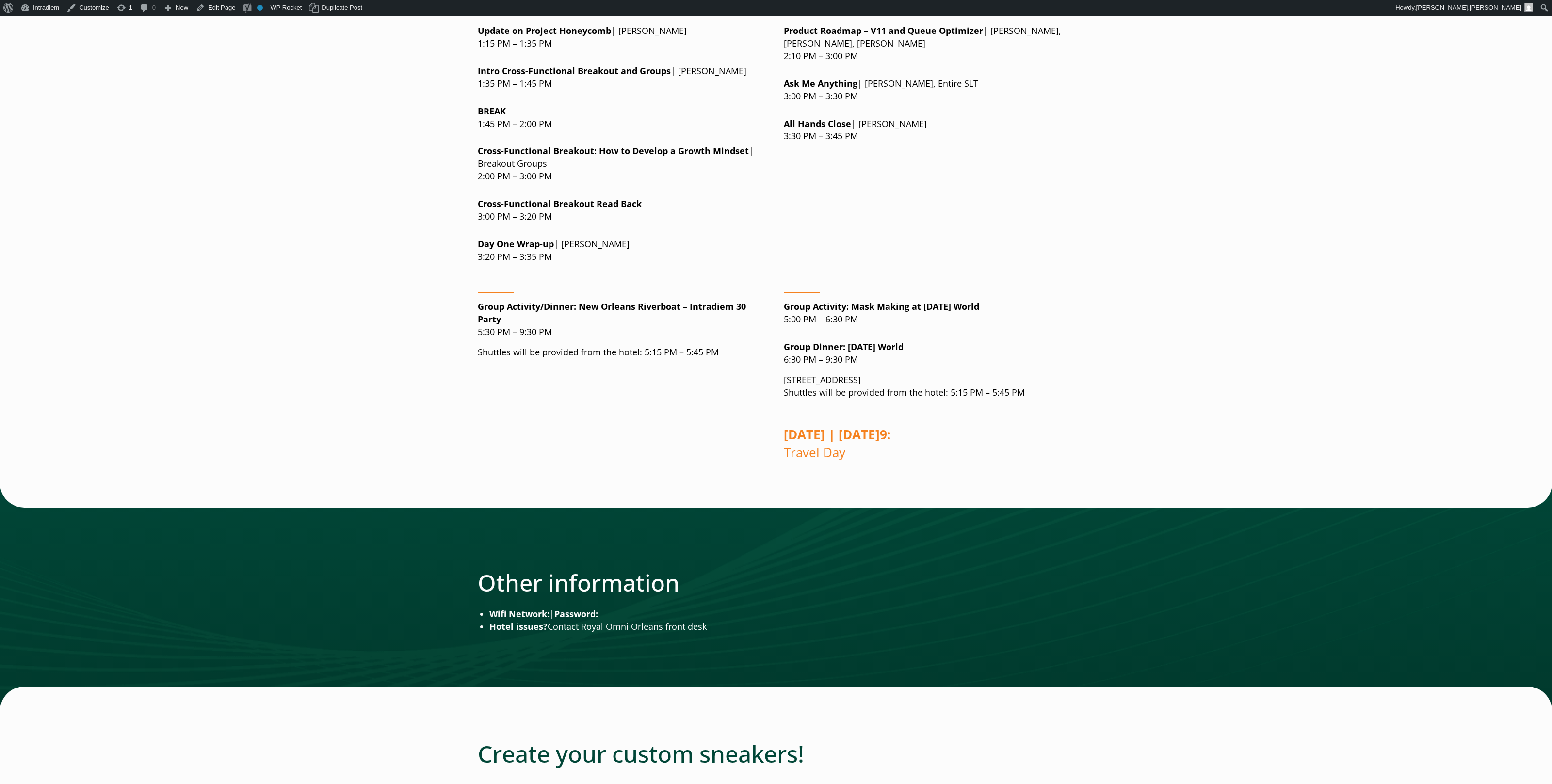
drag, startPoint x: 1185, startPoint y: 285, endPoint x: 1169, endPoint y: 279, distance: 17.1
click at [1175, 282] on main "Welcome to All Hands 2025! Go to [GEOGRAPHIC_DATA] Green & Orange! I’m excited …" at bounding box center [776, 532] width 1552 height 2990
click at [1063, 356] on div "Group Activity : Mask Making at [DATE] World 5:00 PM – 6:30 PM Gr oup Dinner : …" at bounding box center [929, 378] width 290 height 185
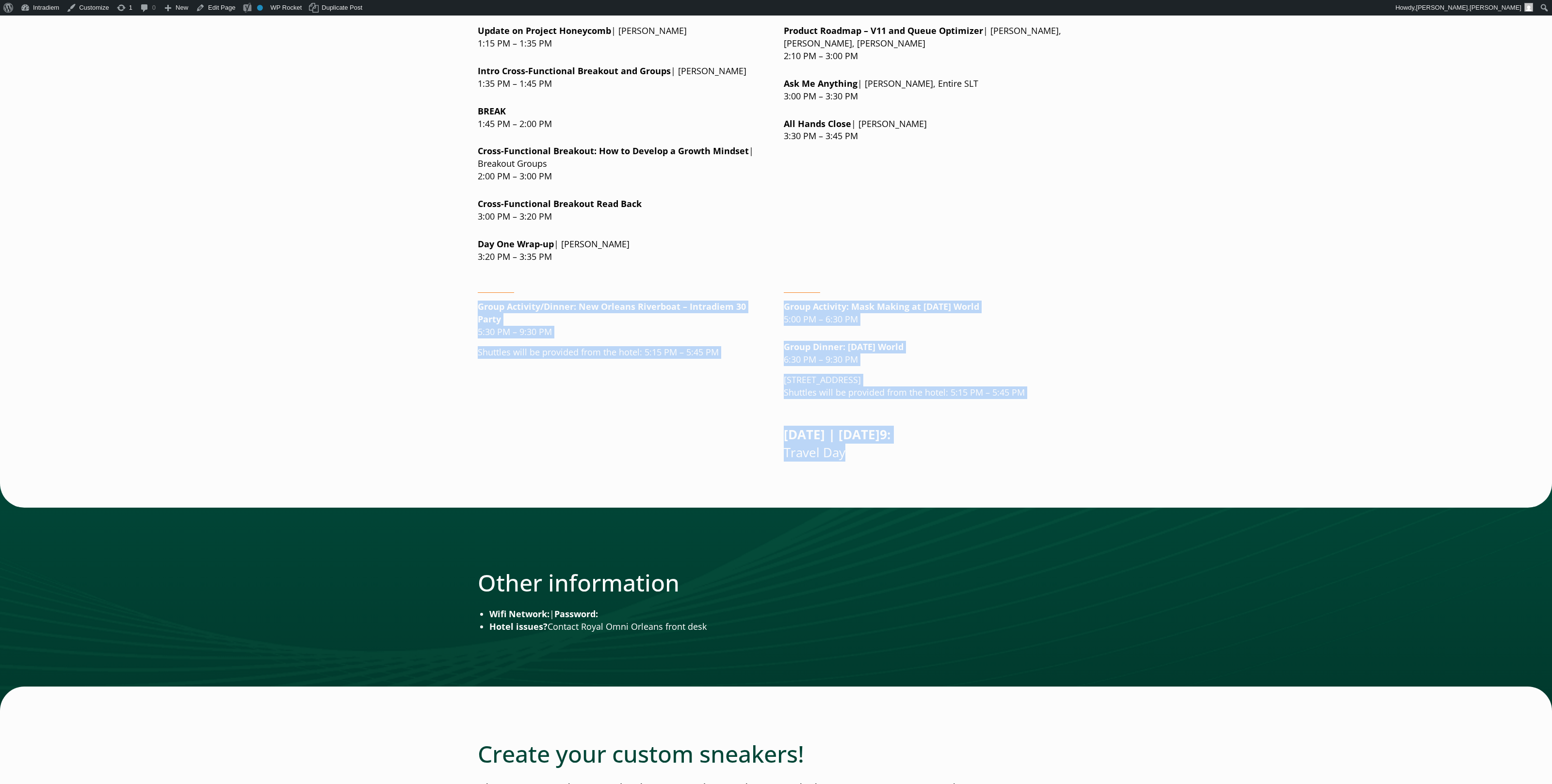
drag, startPoint x: 927, startPoint y: 495, endPoint x: 464, endPoint y: 277, distance: 511.8
click at [463, 278] on div "Welcome to All Hands 2025! Go to [GEOGRAPHIC_DATA] Green & Orange! I’m excited …" at bounding box center [776, 532] width 636 height 2990
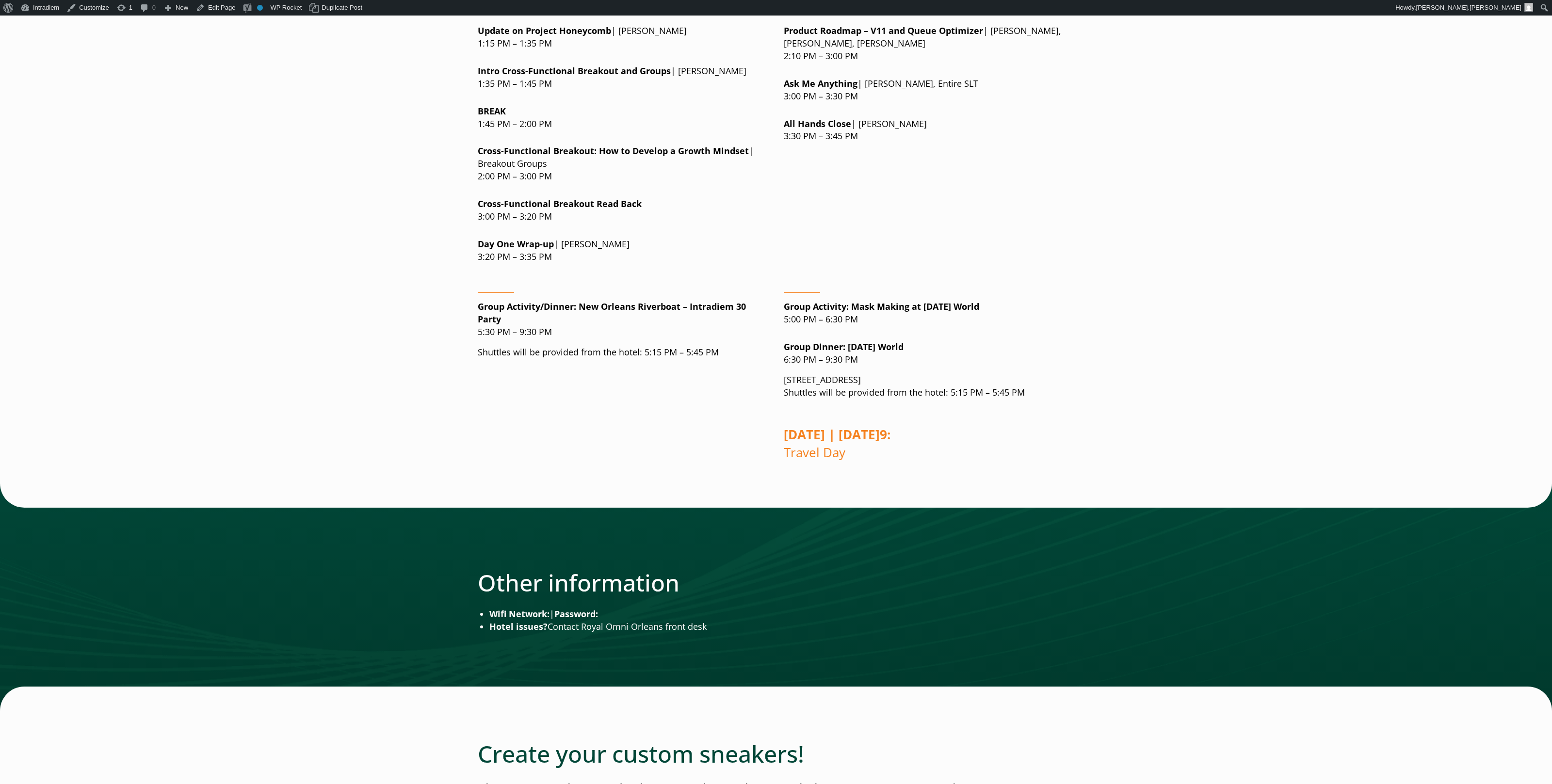
click at [887, 341] on strong "Gr oup Dinner : [DATE] World" at bounding box center [843, 346] width 120 height 11
click at [1165, 299] on main "Welcome to All Hands 2025! Go to [GEOGRAPHIC_DATA] Green & Orange! I’m excited …" at bounding box center [776, 532] width 1552 height 2990
click at [1121, 330] on div "Welcome to All Hands 2025! Go to [GEOGRAPHIC_DATA] Green & Orange! I’m excited …" at bounding box center [775, 532] width 698 height 2990
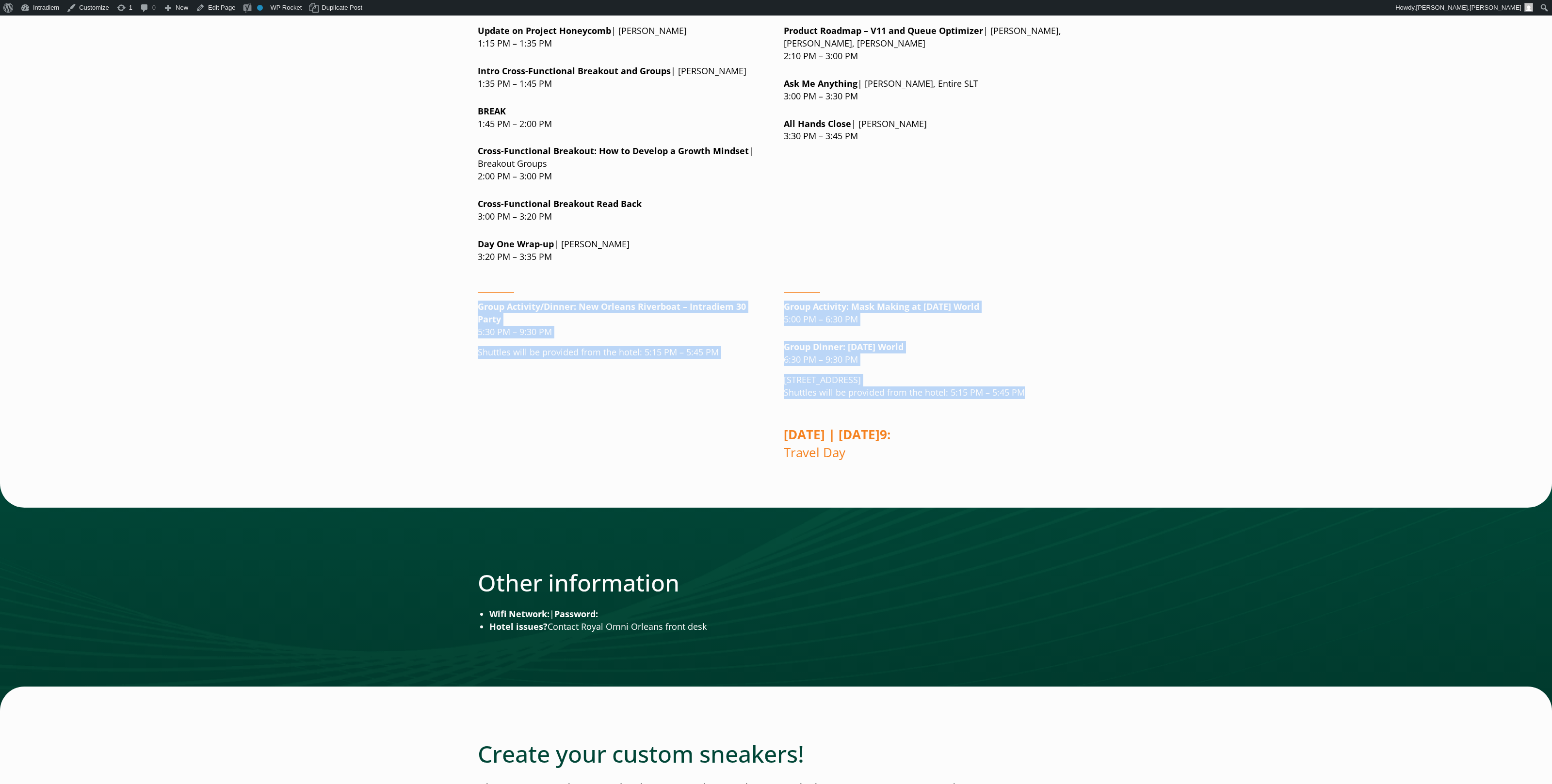
drag, startPoint x: 1020, startPoint y: 383, endPoint x: 431, endPoint y: 278, distance: 598.3
click at [431, 278] on div "Welcome to All Hands 2025! Go to [GEOGRAPHIC_DATA] Green & Orange! I’m excited …" at bounding box center [775, 532] width 698 height 2990
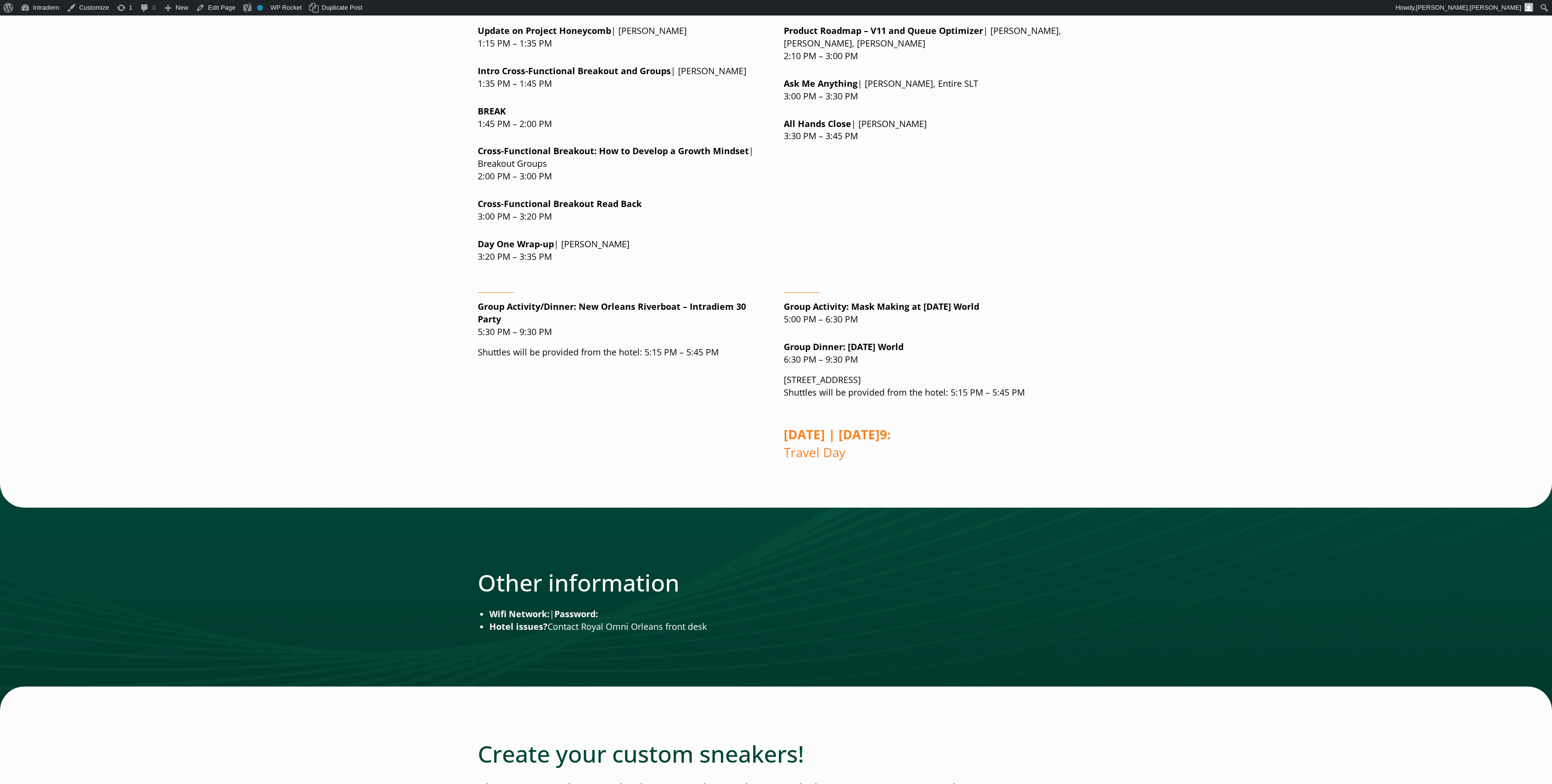
drag, startPoint x: 1077, startPoint y: 249, endPoint x: 1084, endPoint y: 259, distance: 12.2
click at [1077, 250] on div "Welcome to All Hands 2025! Go to [GEOGRAPHIC_DATA] Green & Orange! I’m excited …" at bounding box center [776, 532] width 636 height 2990
click at [1077, 249] on div "Welcome to All Hands 2025! Go to [GEOGRAPHIC_DATA] Green & Orange! I’m excited …" at bounding box center [776, 532] width 636 height 2990
click at [1335, 354] on main "Welcome to All Hands 2025! Go to [GEOGRAPHIC_DATA] Green & Orange! I’m excited …" at bounding box center [776, 532] width 1552 height 2990
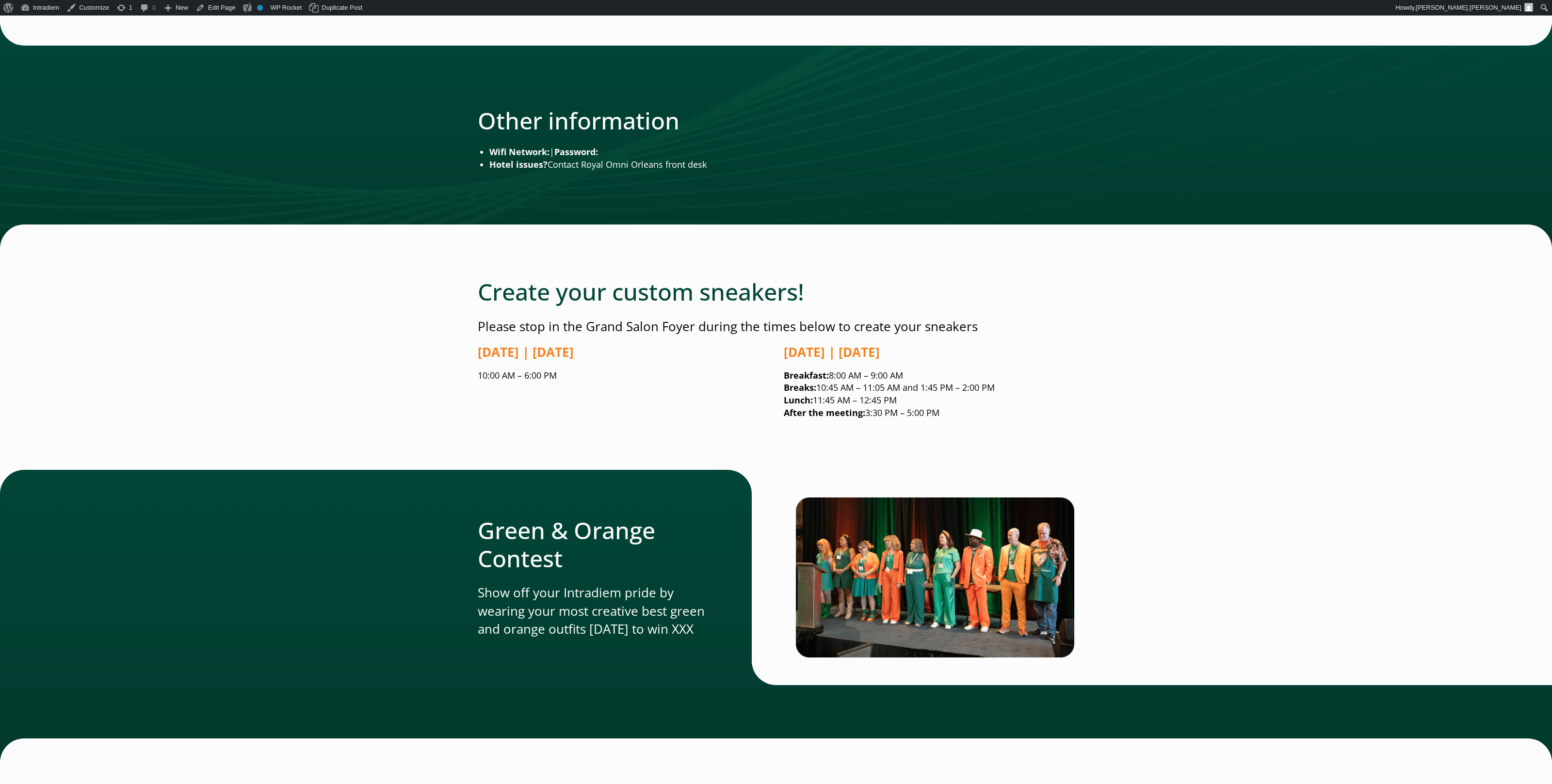
scroll to position [1555, 0]
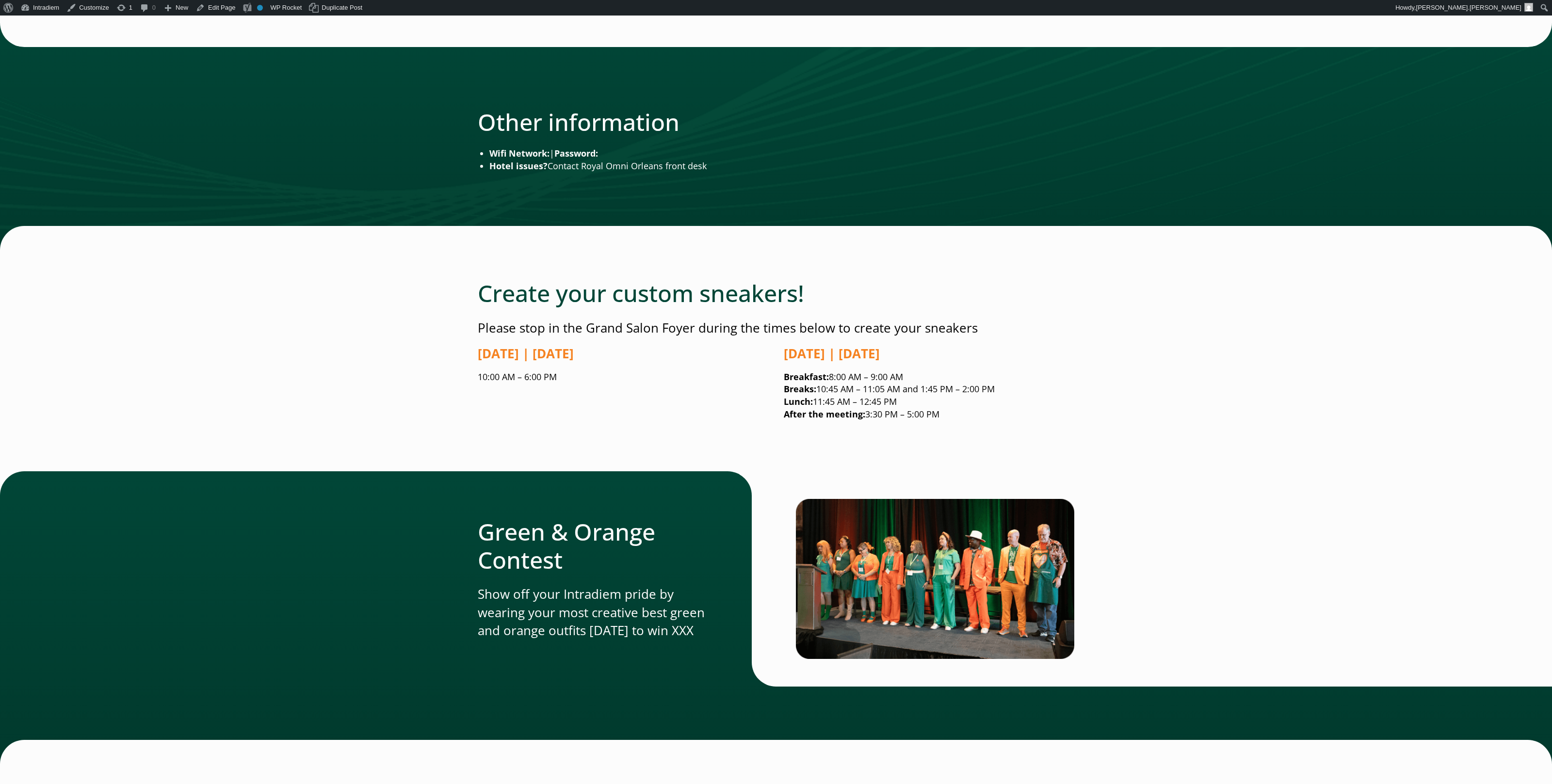
click at [1269, 383] on main "Welcome to All Hands 2025! Go to [GEOGRAPHIC_DATA] Green & Orange! I’m excited …" at bounding box center [776, 71] width 1552 height 2990
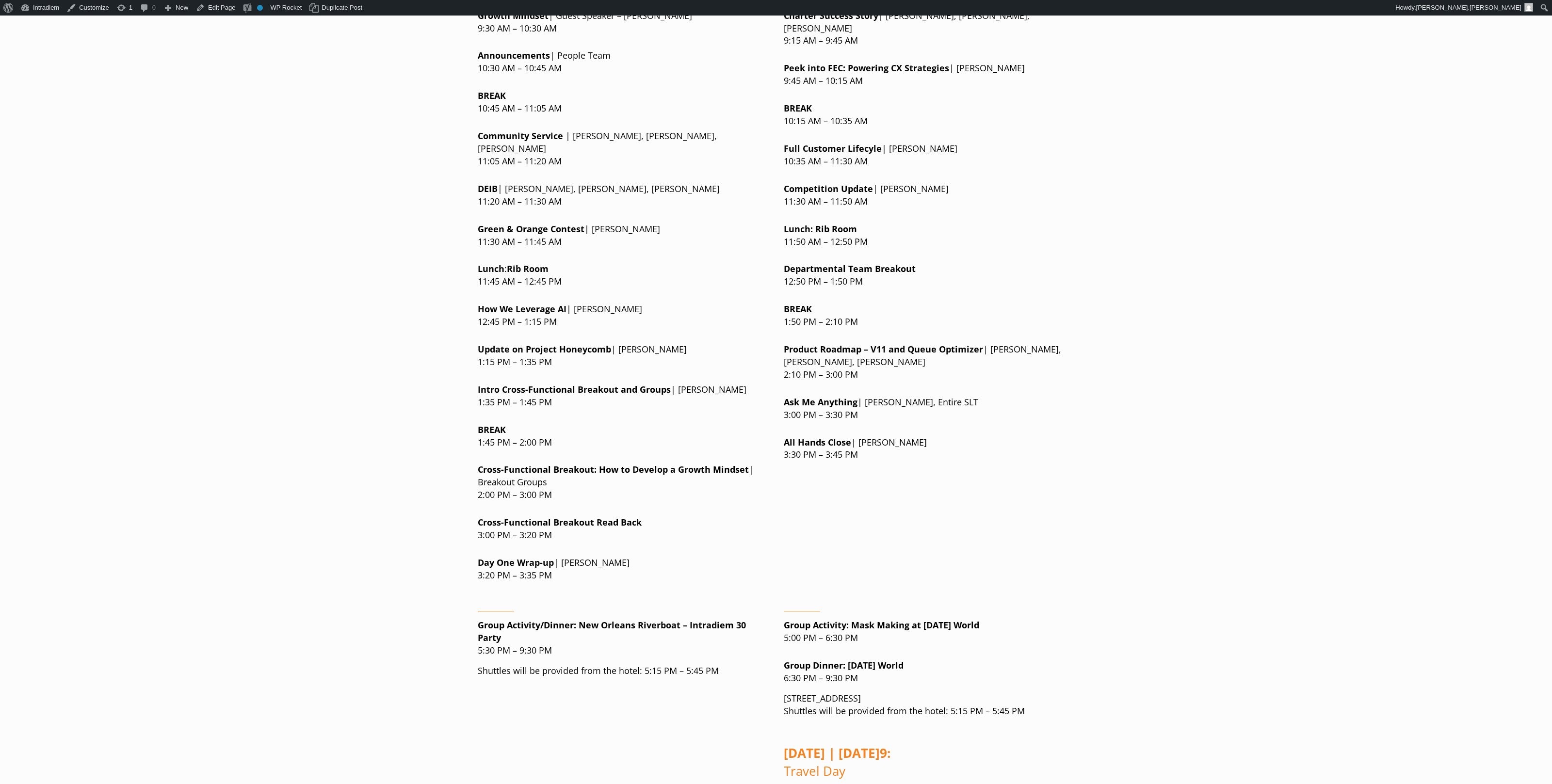
scroll to position [786, 0]
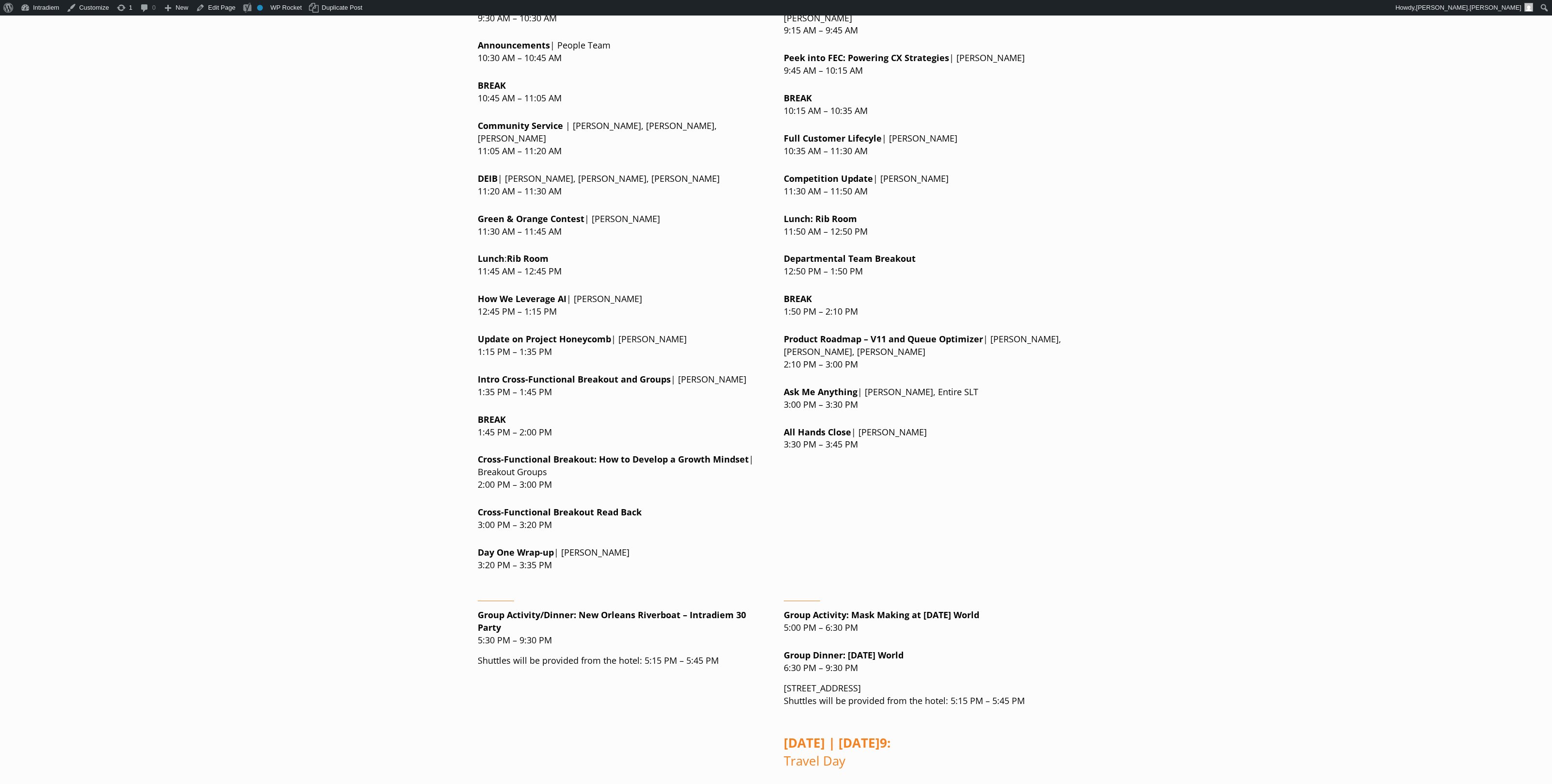
click at [974, 217] on p "Lunch : Rib Room 11:50 AM – 12:50 PM" at bounding box center [929, 225] width 290 height 25
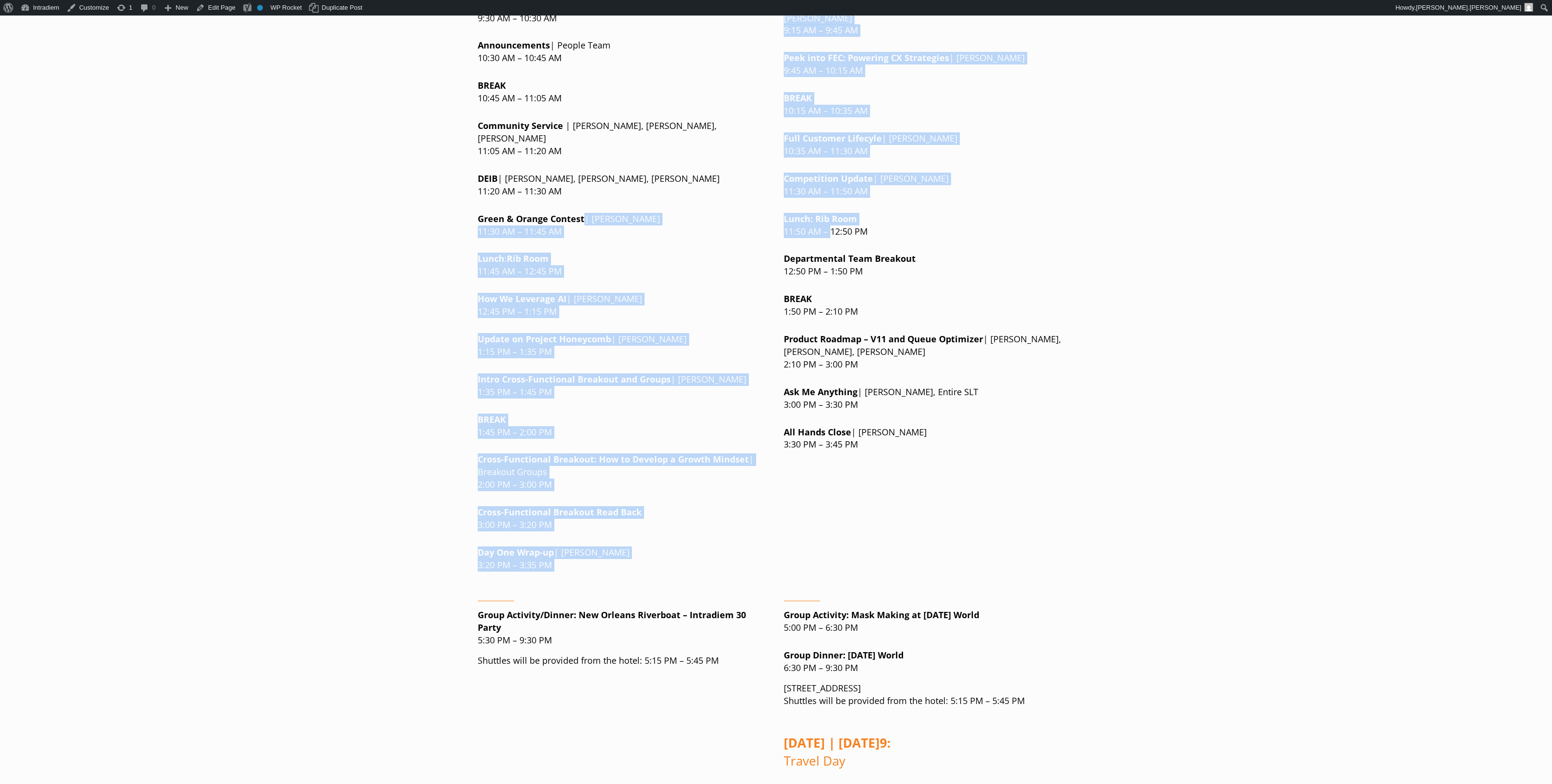
drag, startPoint x: 832, startPoint y: 213, endPoint x: 754, endPoint y: 216, distance: 78.1
click at [740, 208] on div "[DATE] | [DATE] Breakfast Buffet : Rib Room 8:00 AM – 9:00 AM Meeting: Grand Sa…" at bounding box center [776, 215] width 596 height 728
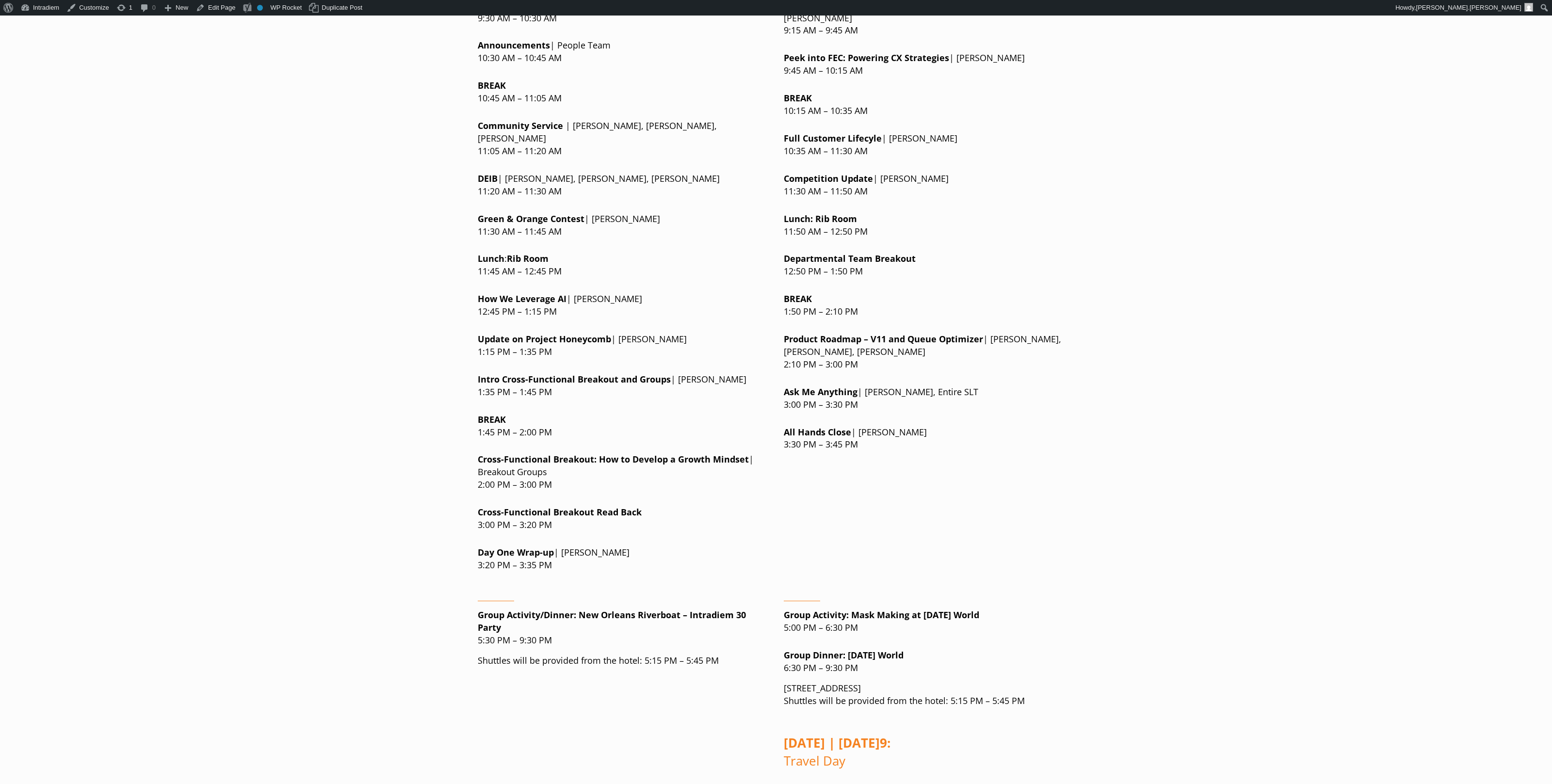
click at [1013, 309] on div "[DATE] | [DATE] Breakfast Buffet : Rib Room 8:00 AM – 9:00 AM Meeting: Grand Sa…" at bounding box center [929, 215] width 290 height 728
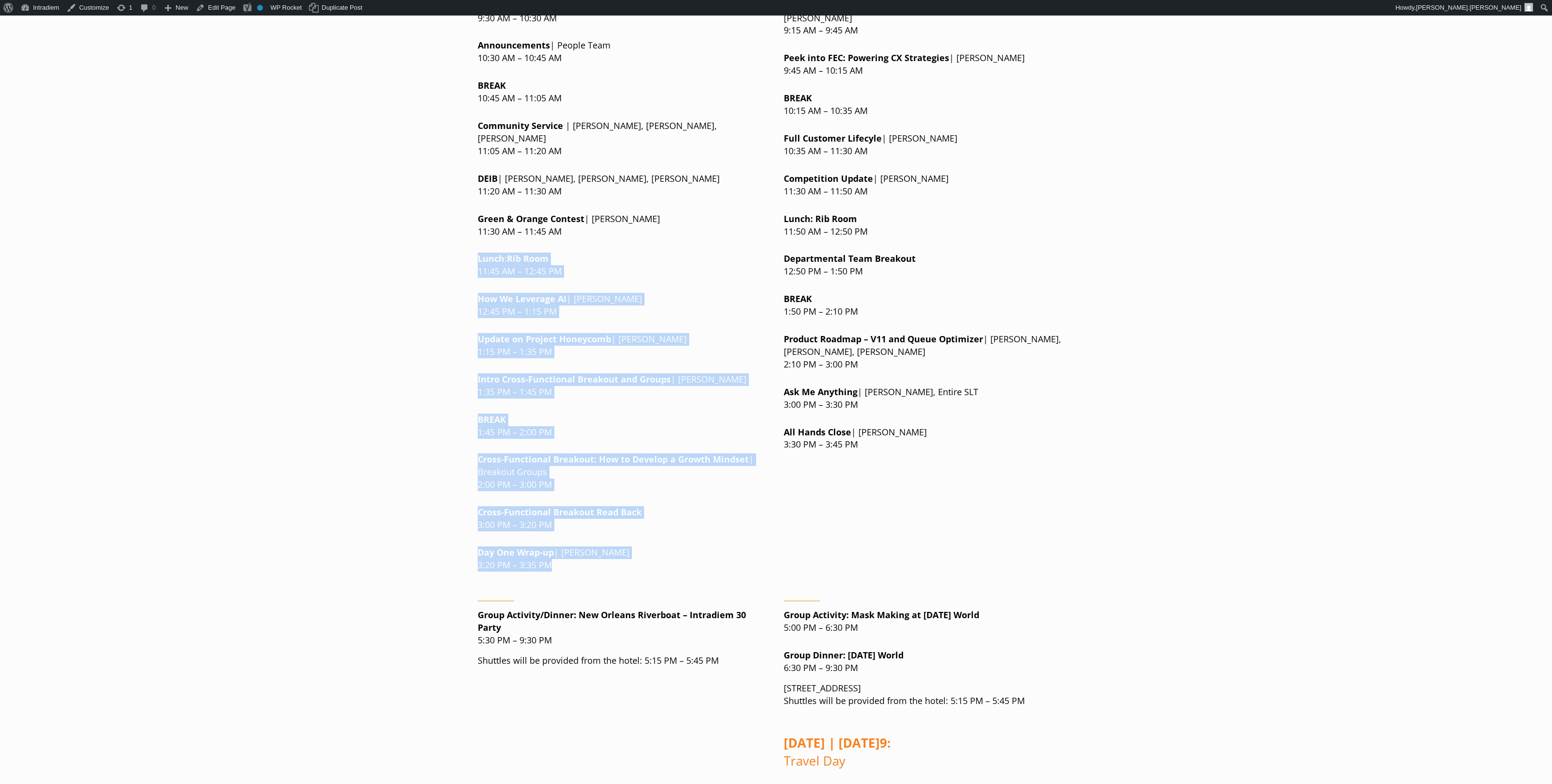
drag, startPoint x: 564, startPoint y: 560, endPoint x: 431, endPoint y: 228, distance: 357.6
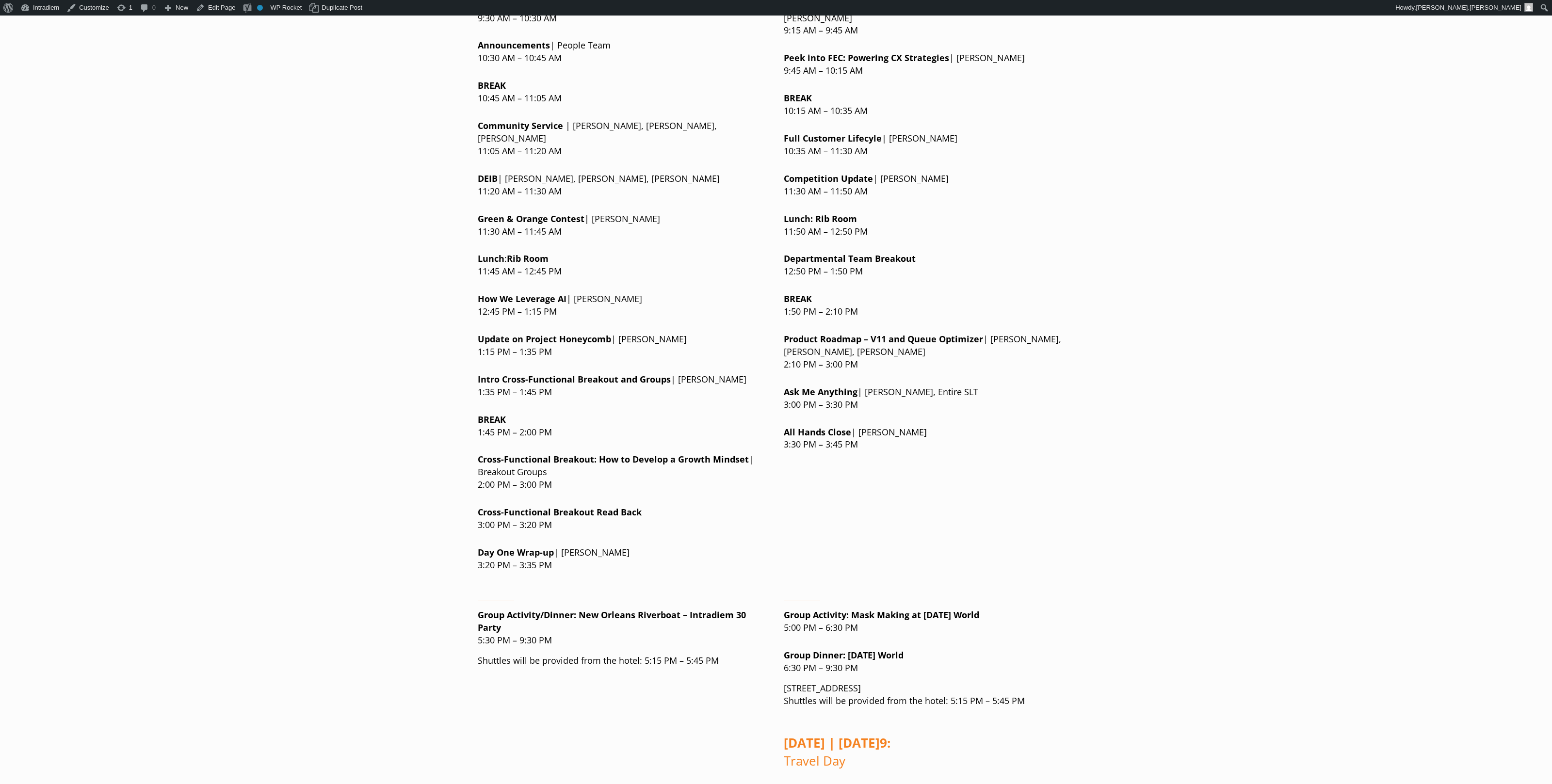
click at [542, 258] on p "Lunch : Rib Room 11:45 AM – 12:45 PM" at bounding box center [623, 265] width 290 height 25
drag, startPoint x: 569, startPoint y: 258, endPoint x: 539, endPoint y: 230, distance: 41.0
drag, startPoint x: 643, startPoint y: 230, endPoint x: 336, endPoint y: 164, distance: 314.0
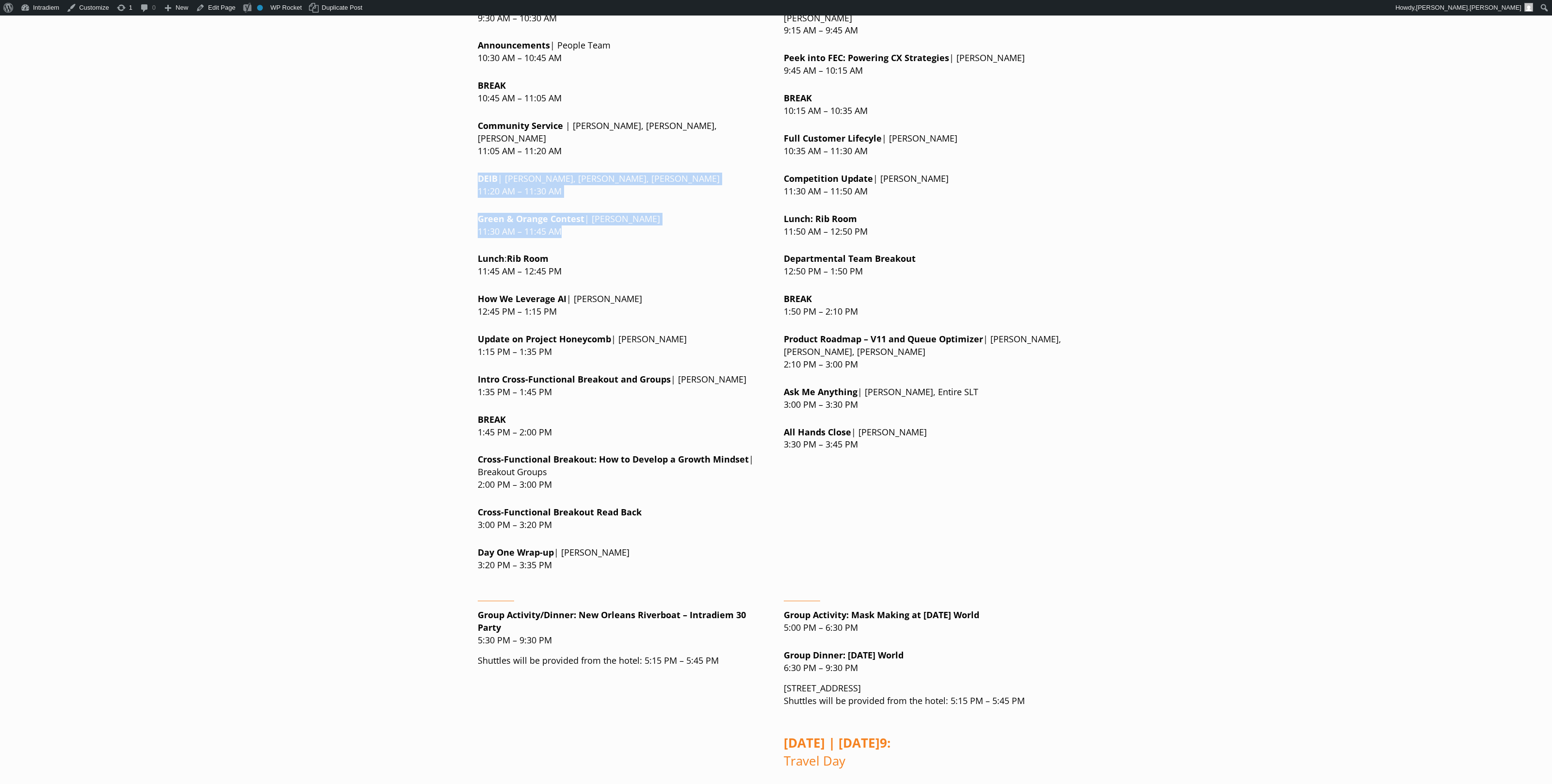
click at [963, 272] on div "[DATE] | [DATE] Breakfast Buffet : Rib Room 8:00 AM – 9:00 AM Meeting: Grand Sa…" at bounding box center [929, 215] width 290 height 728
